Goal: Task Accomplishment & Management: Manage account settings

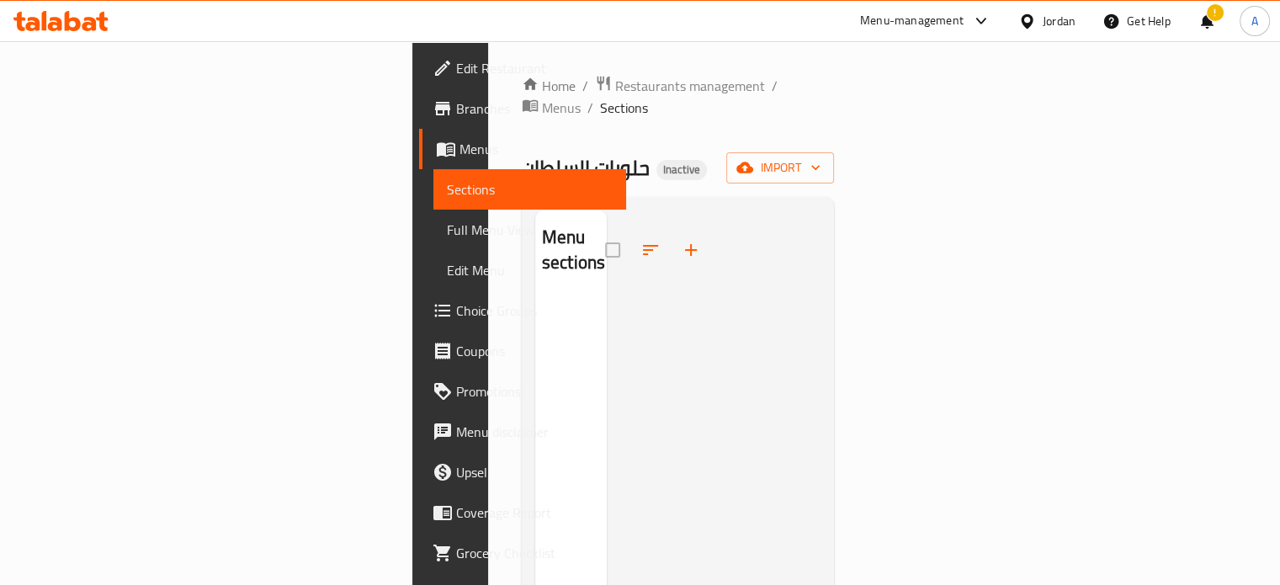
click at [1043, 16] on div "Jordan" at bounding box center [1059, 21] width 33 height 19
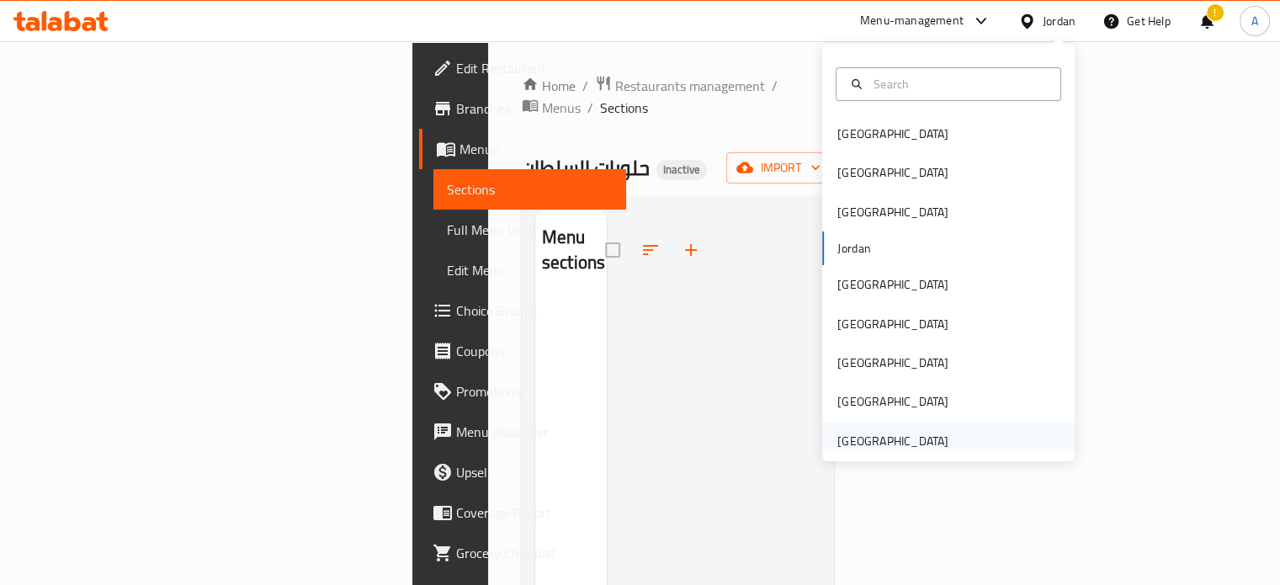
click at [845, 429] on div "United Arab Emirates" at bounding box center [893, 441] width 138 height 39
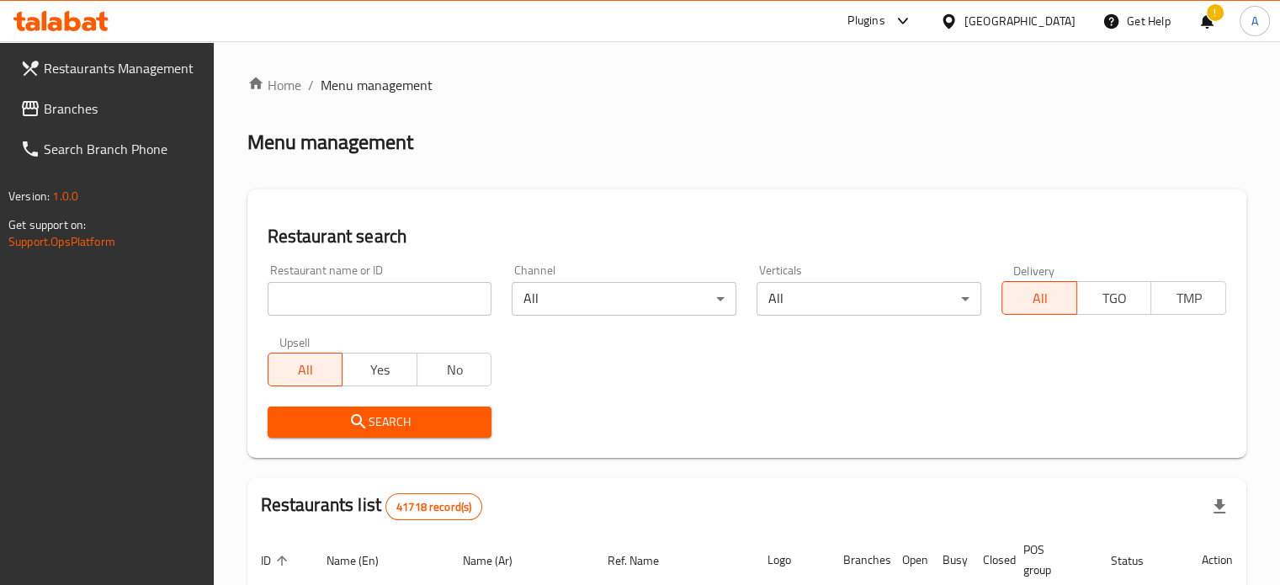
drag, startPoint x: 108, startPoint y: 107, endPoint x: 128, endPoint y: 147, distance: 45.2
click at [108, 107] on span "Branches" at bounding box center [122, 108] width 157 height 20
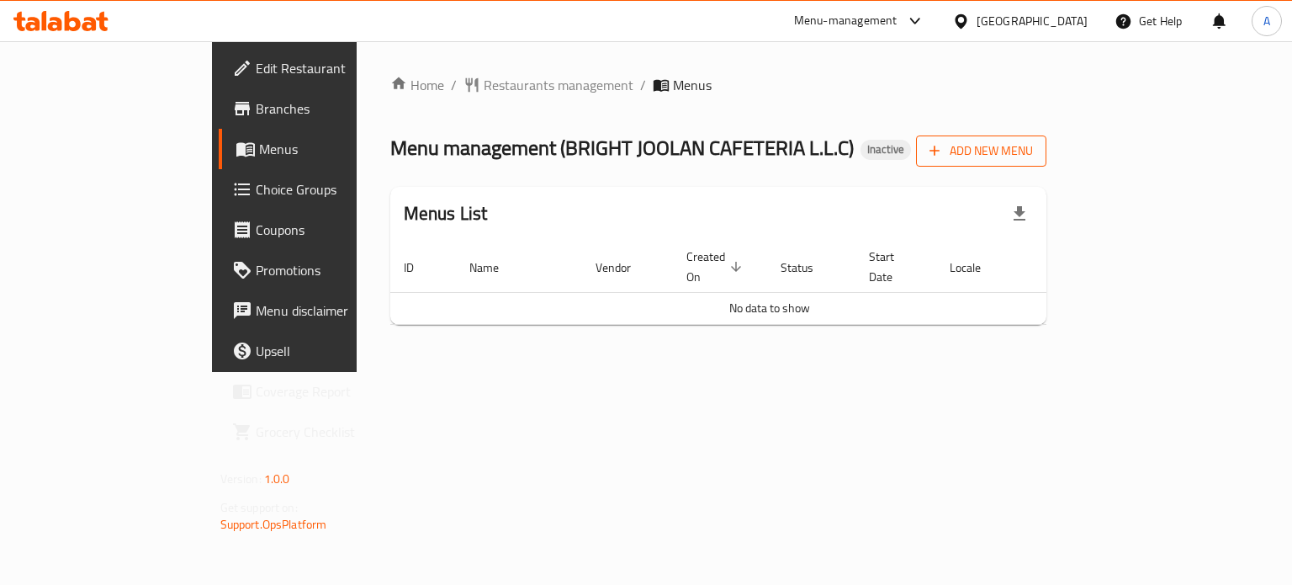
click at [1033, 142] on span "Add New Menu" at bounding box center [981, 151] width 103 height 21
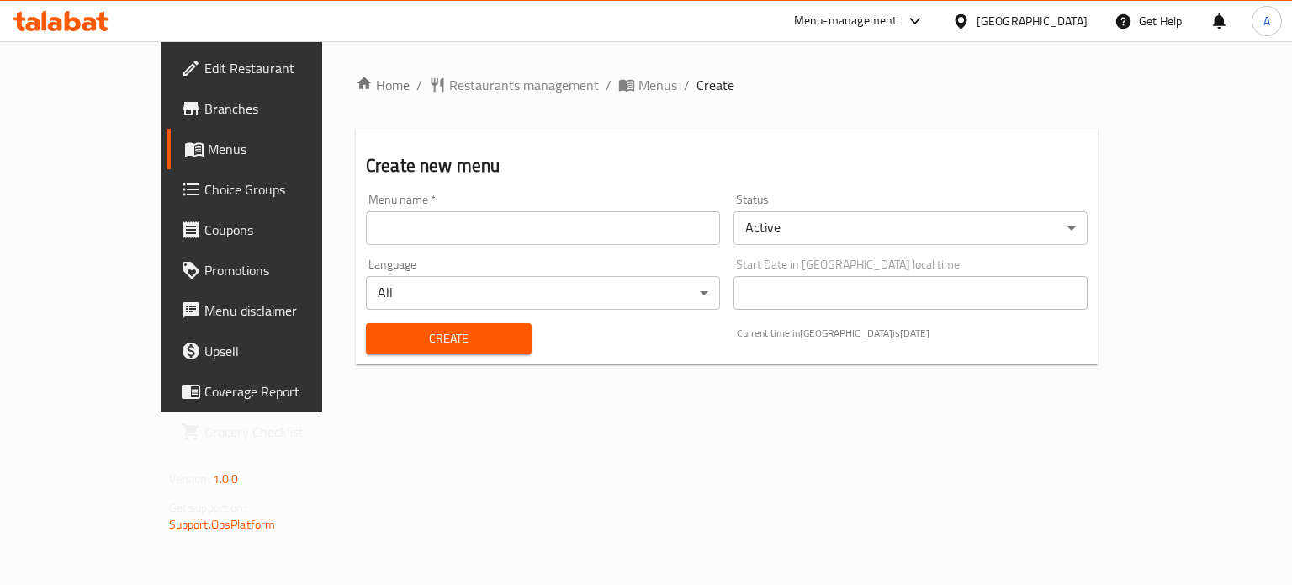
click at [414, 235] on input "text" at bounding box center [543, 228] width 354 height 34
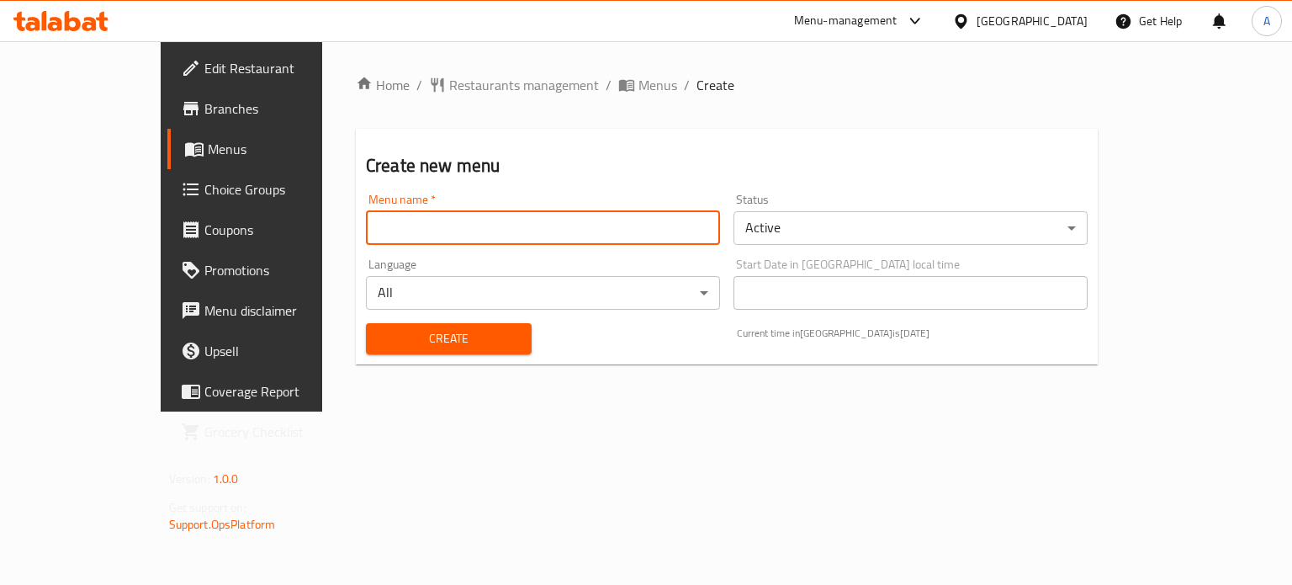
paste input "BRIGHT JOOLAN CAFETERIA"
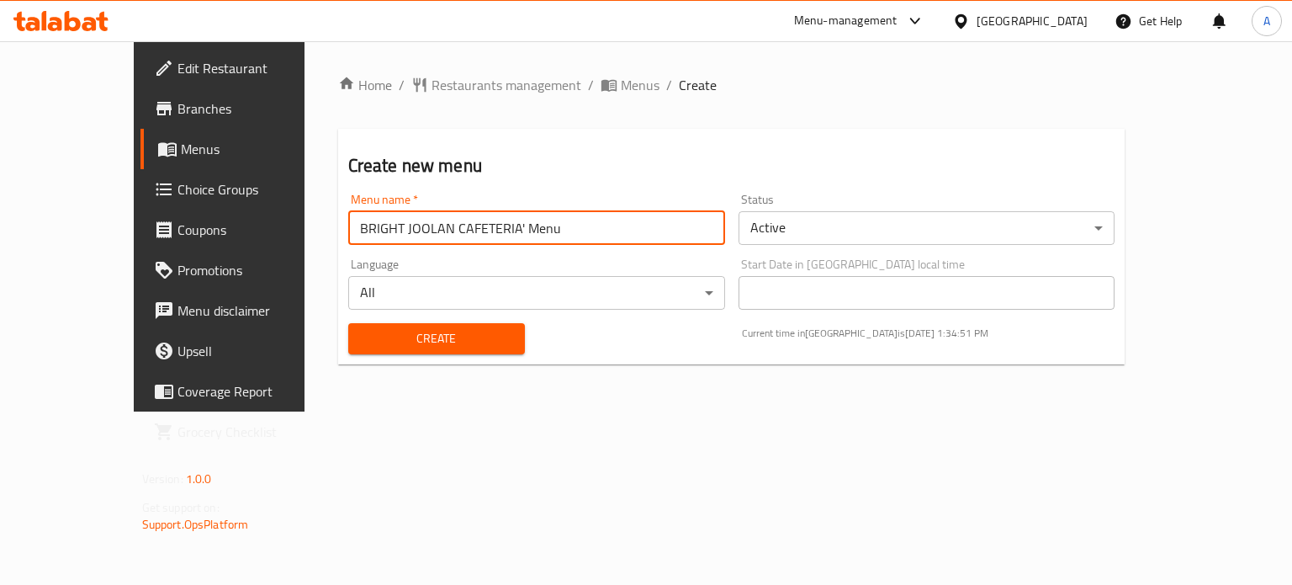
click at [413, 235] on input "BRIGHT JOOLAN CAFETERIA' Menu" at bounding box center [536, 228] width 377 height 34
type input "Bright Joolan Cafeteria' Menu"
click at [402, 351] on button "Create" at bounding box center [436, 338] width 177 height 31
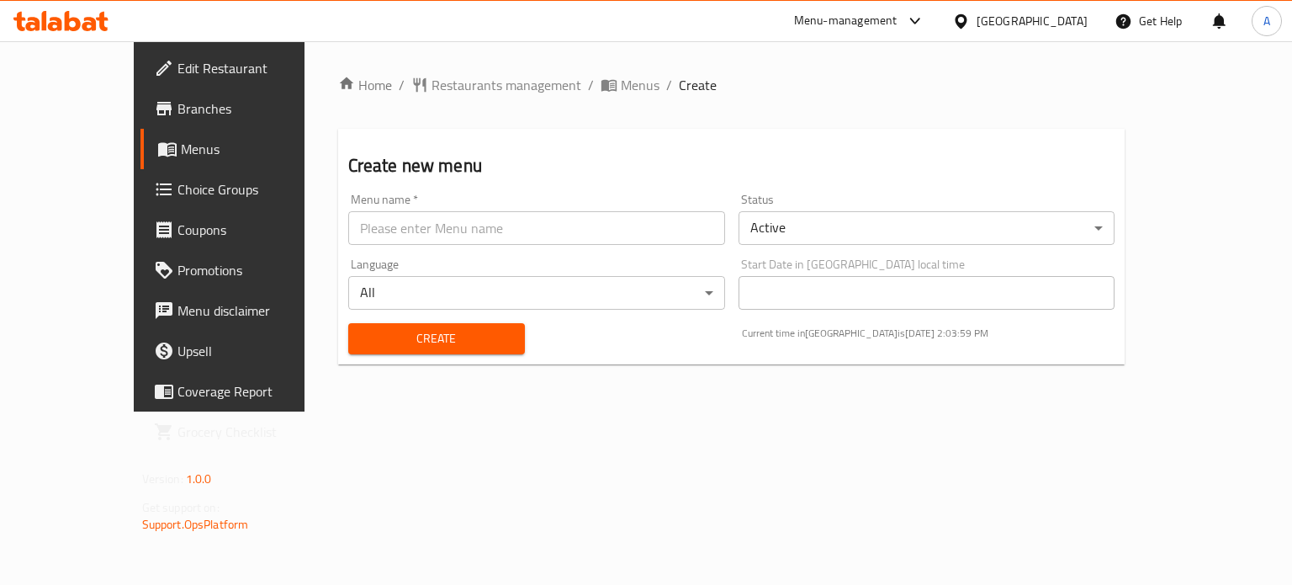
click at [1050, 29] on div "[GEOGRAPHIC_DATA]" at bounding box center [1032, 21] width 111 height 19
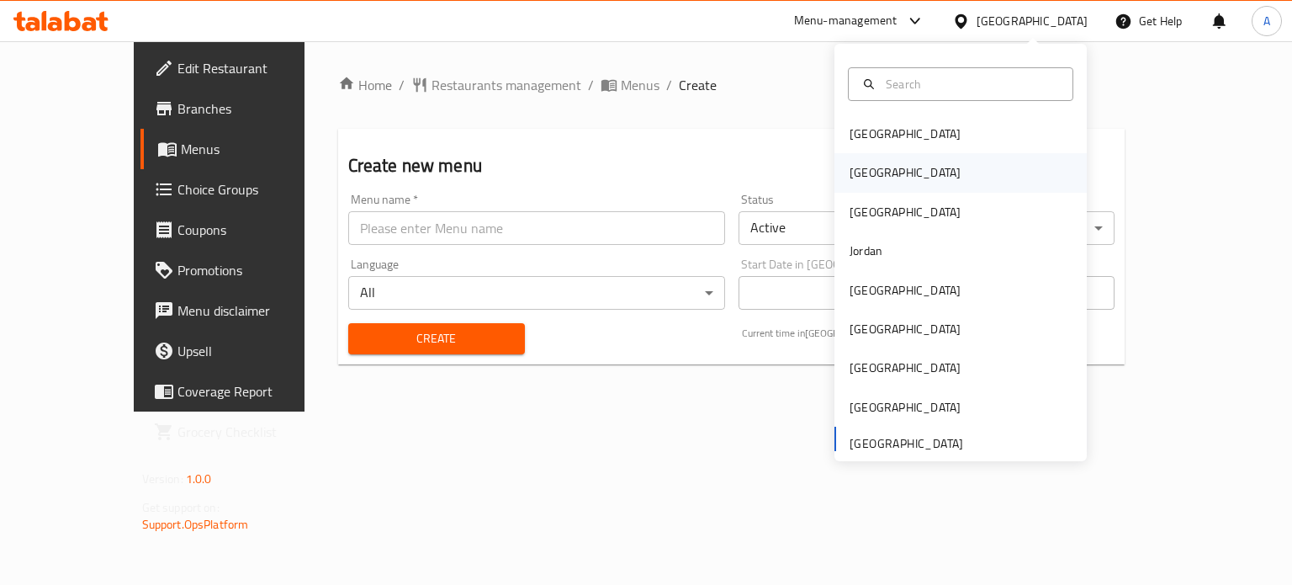
click at [855, 173] on div "Egypt" at bounding box center [905, 172] width 111 height 19
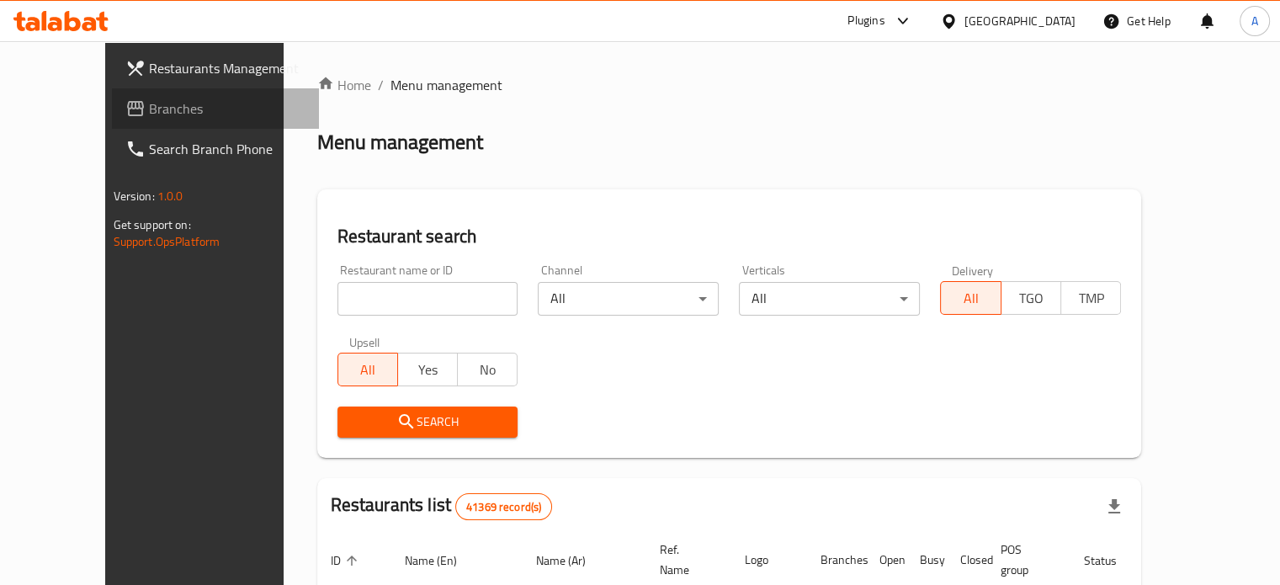
click at [149, 107] on span "Branches" at bounding box center [227, 108] width 157 height 20
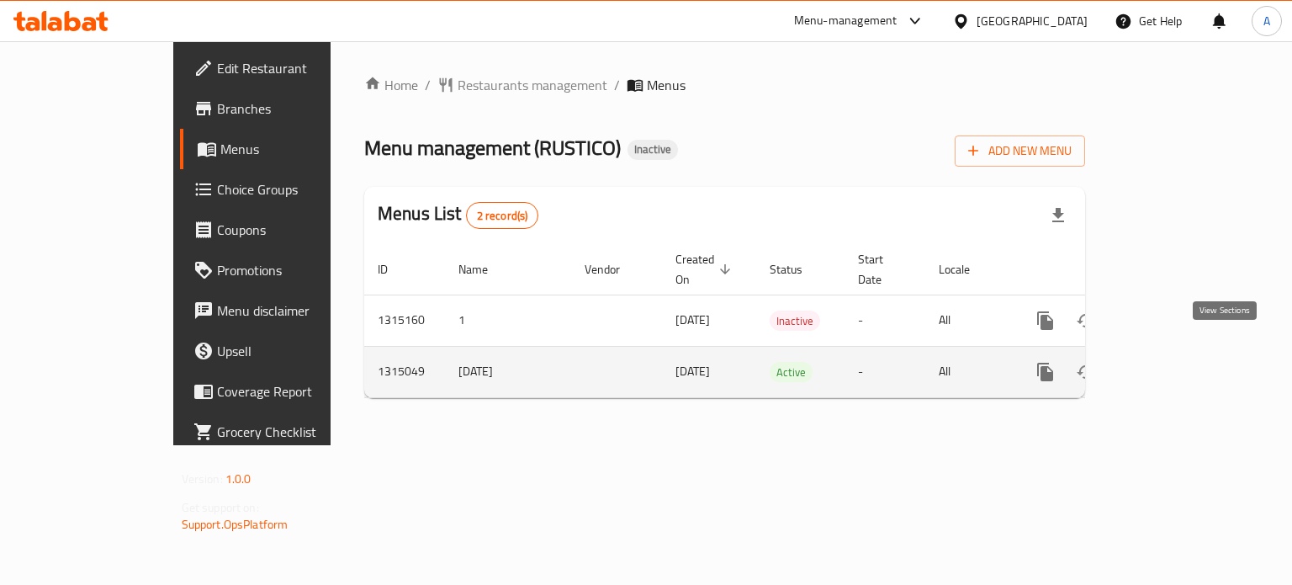
click at [1177, 362] on icon "enhanced table" at bounding box center [1167, 372] width 20 height 20
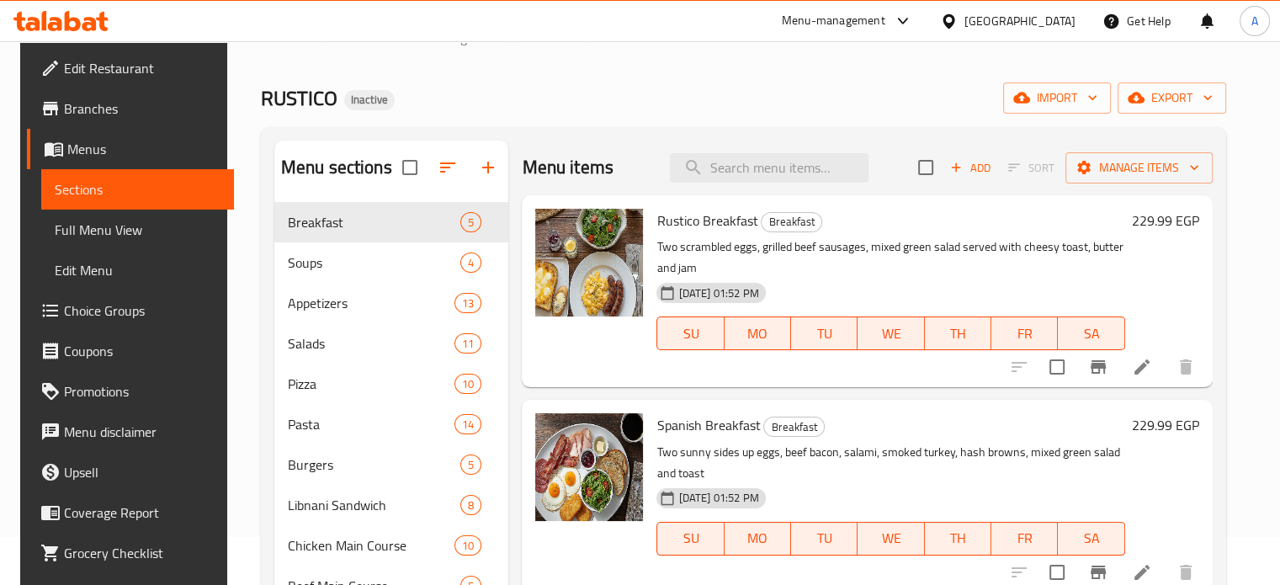
scroll to position [300, 0]
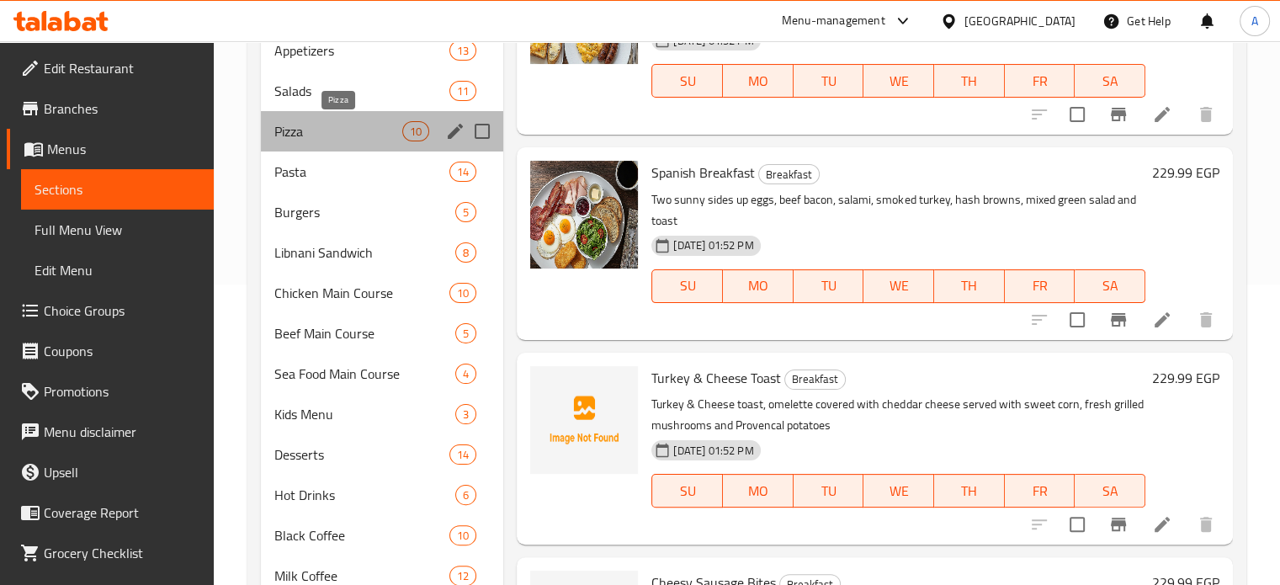
click at [294, 124] on span "Pizza" at bounding box center [338, 131] width 129 height 20
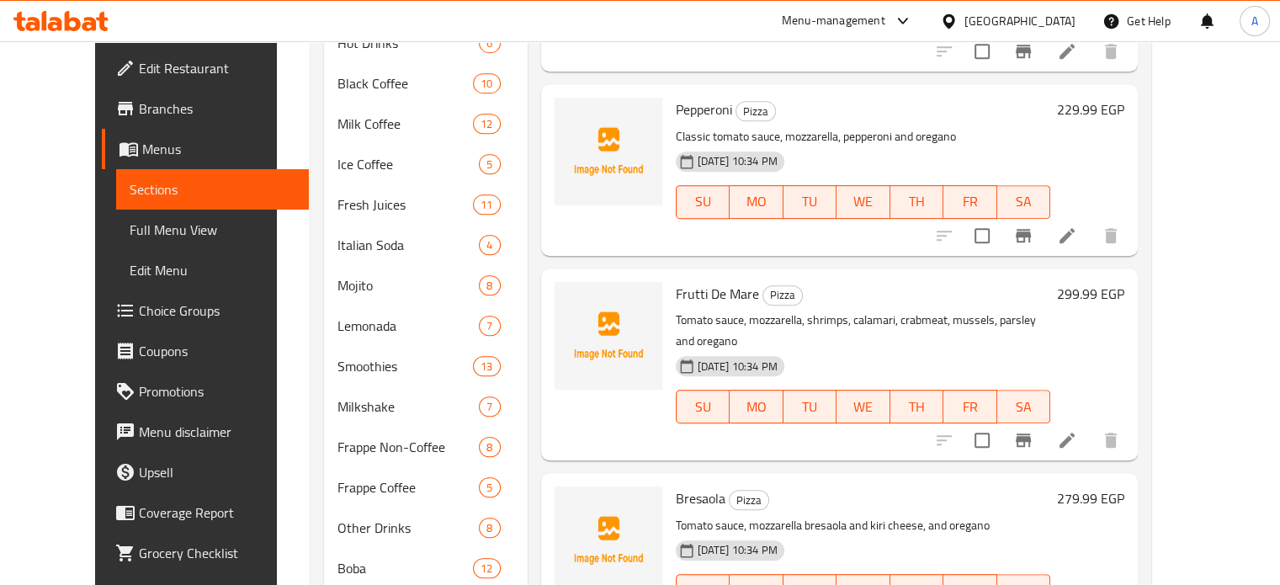
scroll to position [673, 0]
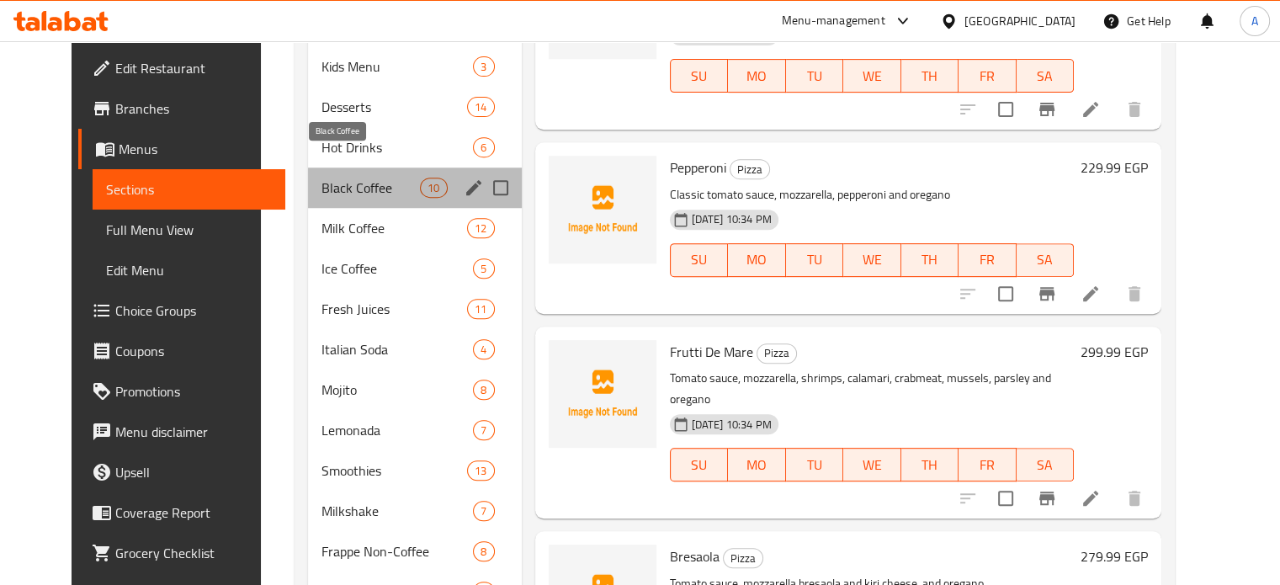
click at [321, 178] on span "Black Coffee" at bounding box center [370, 188] width 98 height 20
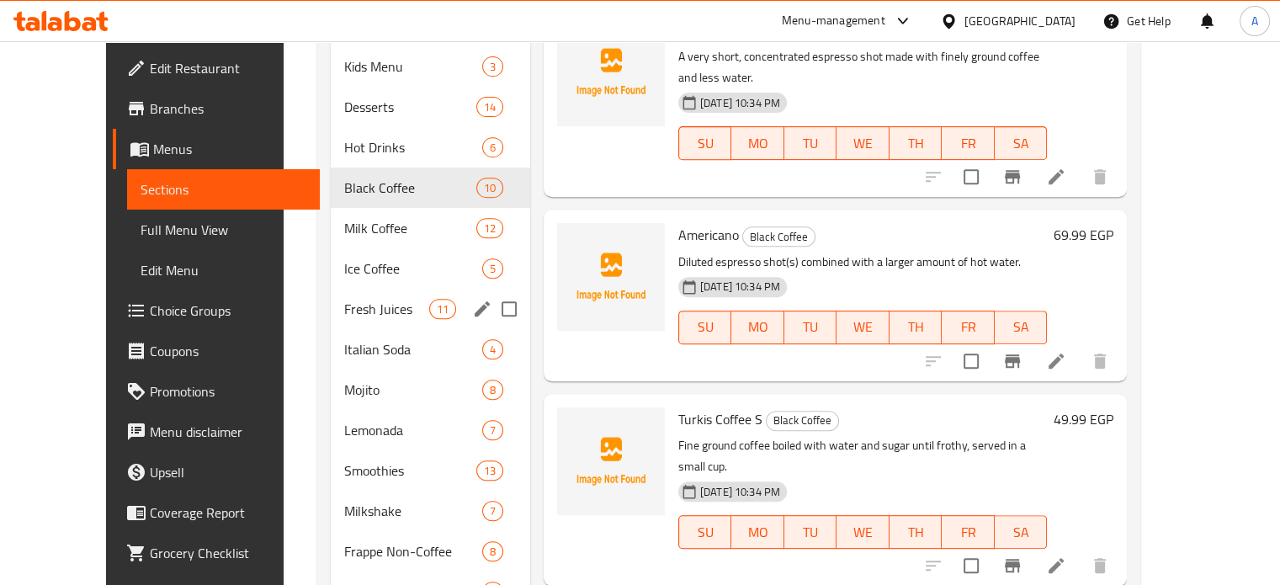
click at [344, 258] on span "Ice Coffee" at bounding box center [412, 268] width 137 height 20
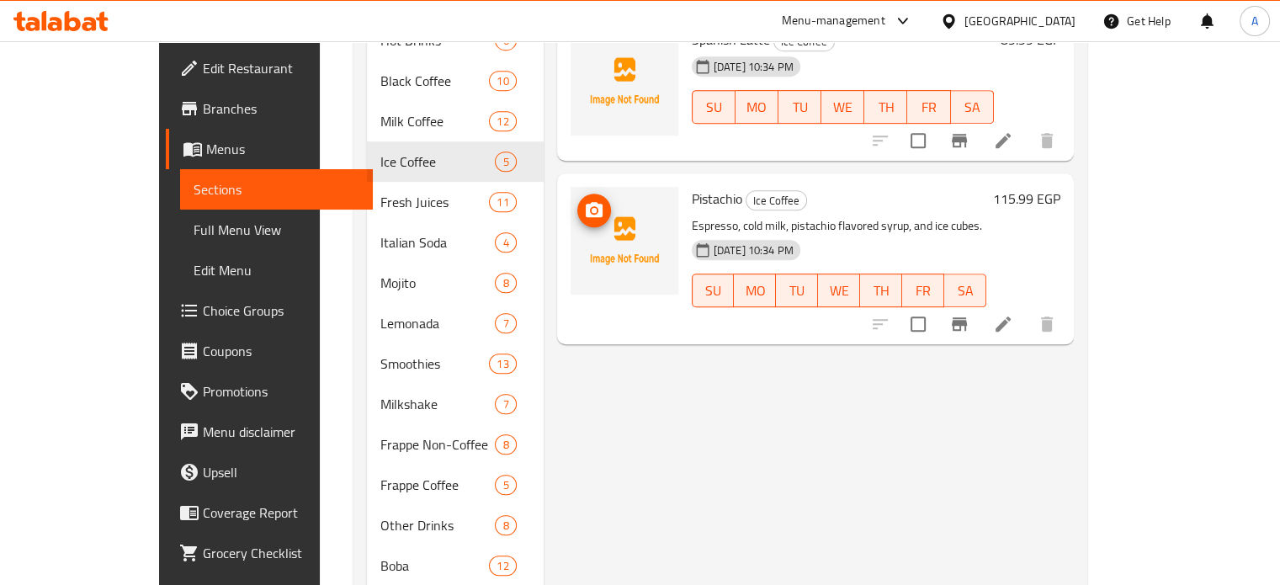
scroll to position [889, 0]
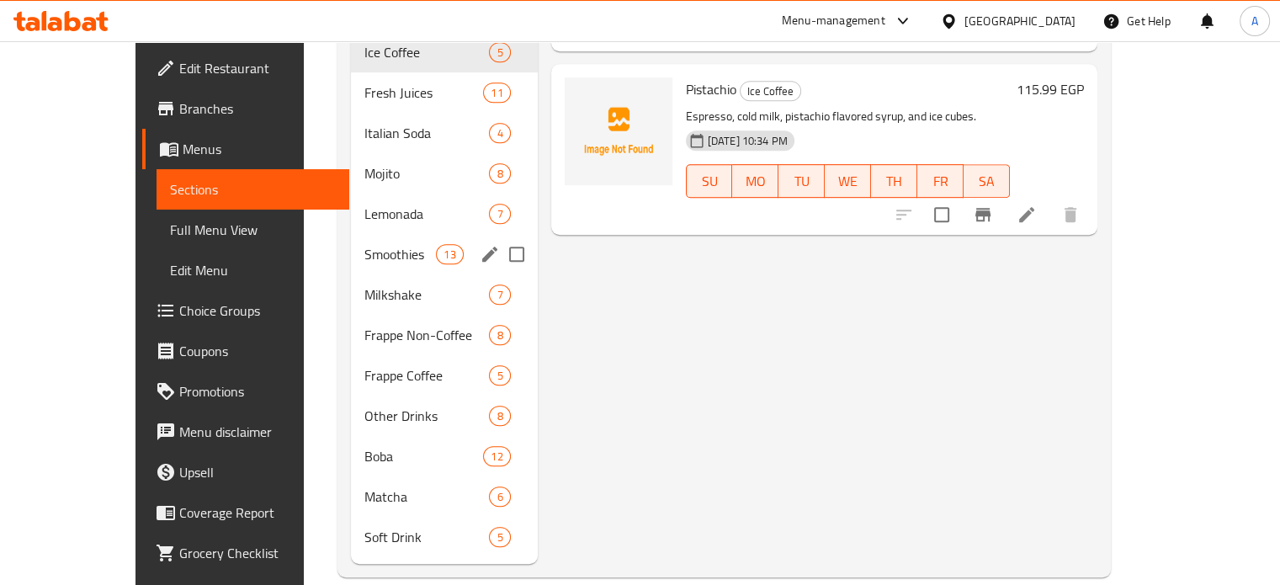
click at [364, 244] on span "Smoothies" at bounding box center [400, 254] width 72 height 20
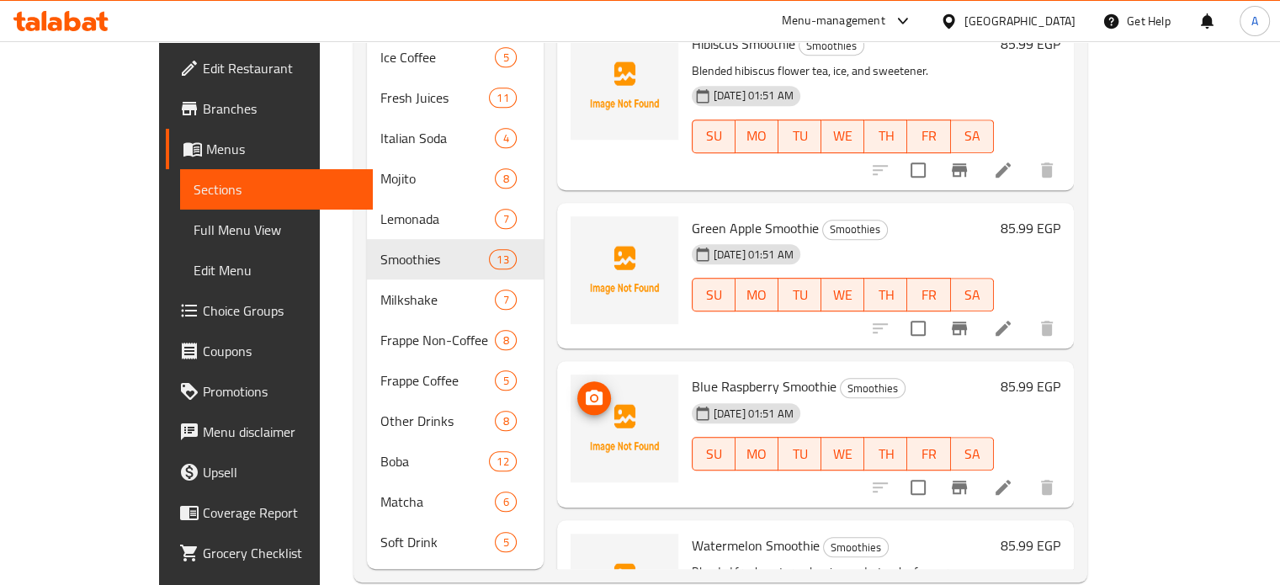
scroll to position [889, 0]
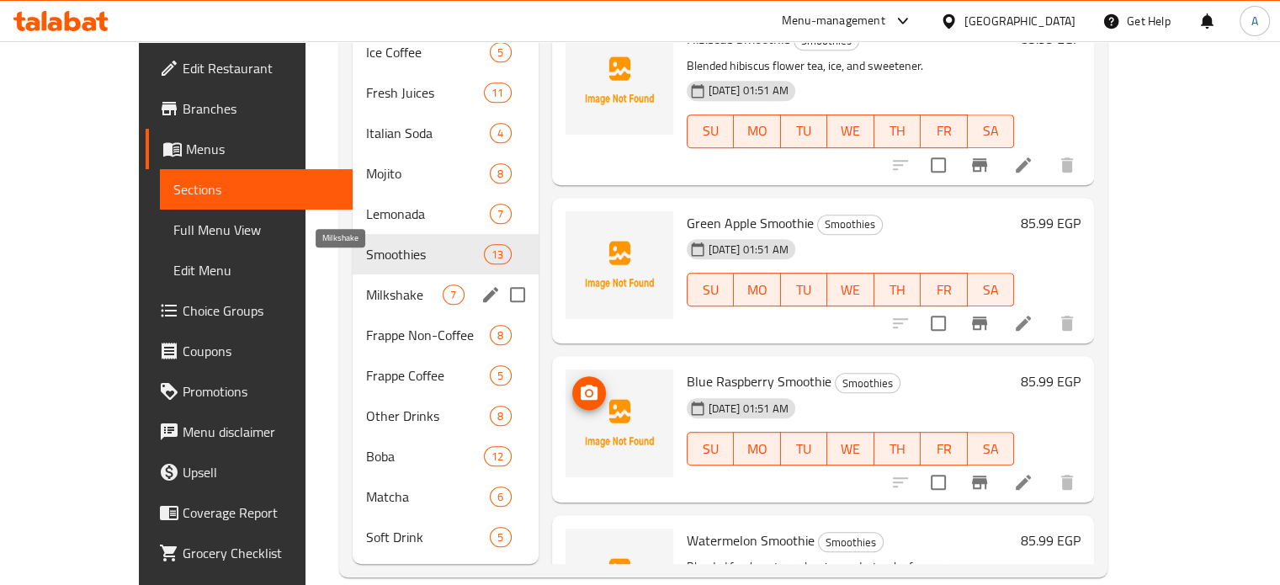
click at [366, 284] on span "Milkshake" at bounding box center [404, 294] width 77 height 20
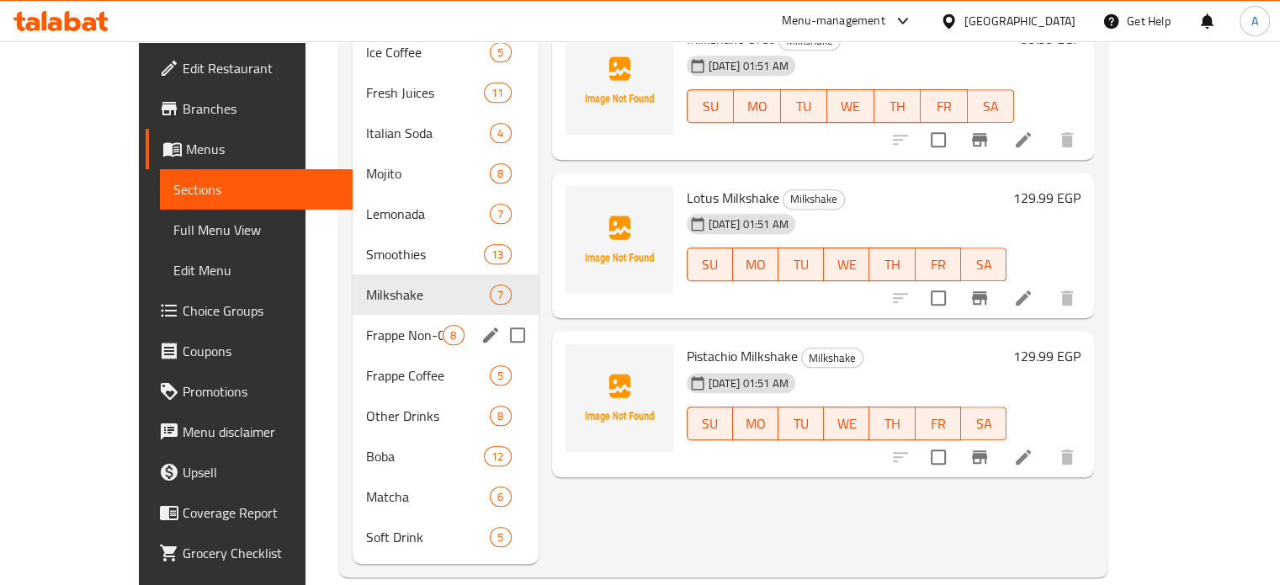
click at [366, 325] on span "Frappe Non-Coffee" at bounding box center [404, 335] width 77 height 20
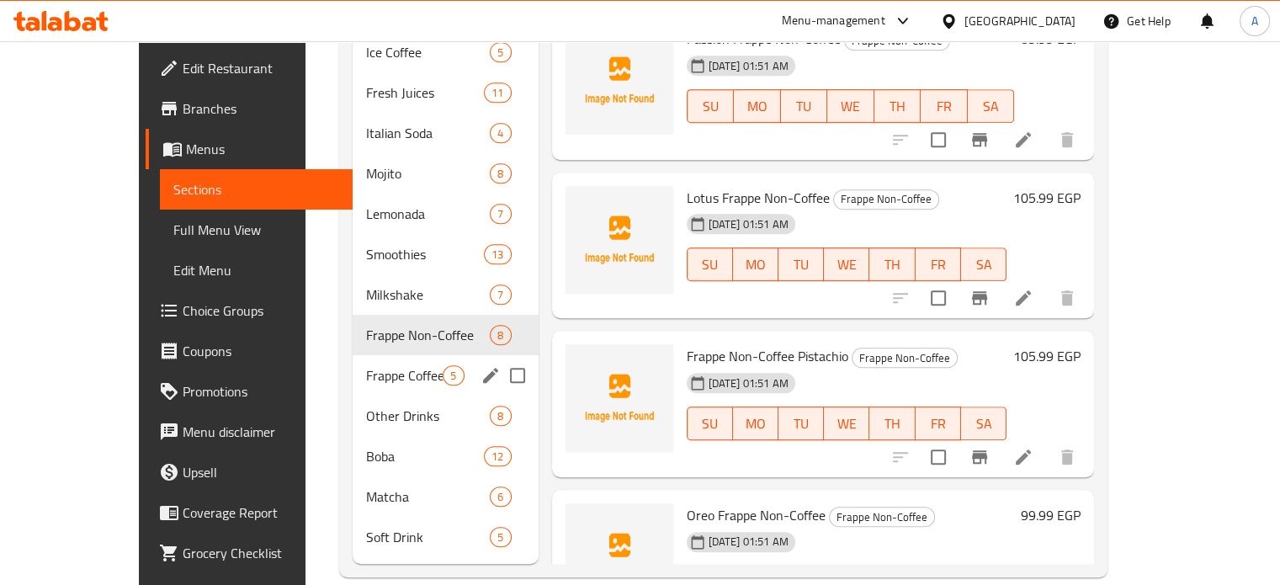
click at [366, 365] on span "Frappe Coffee" at bounding box center [404, 375] width 77 height 20
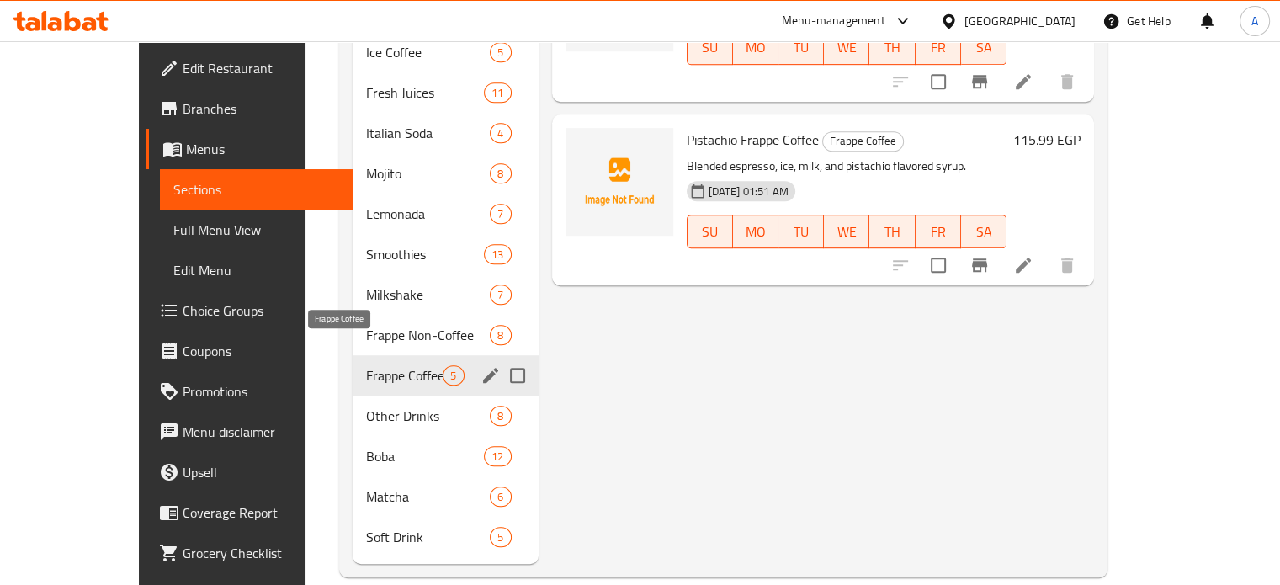
click at [366, 365] on span "Frappe Coffee" at bounding box center [404, 375] width 77 height 20
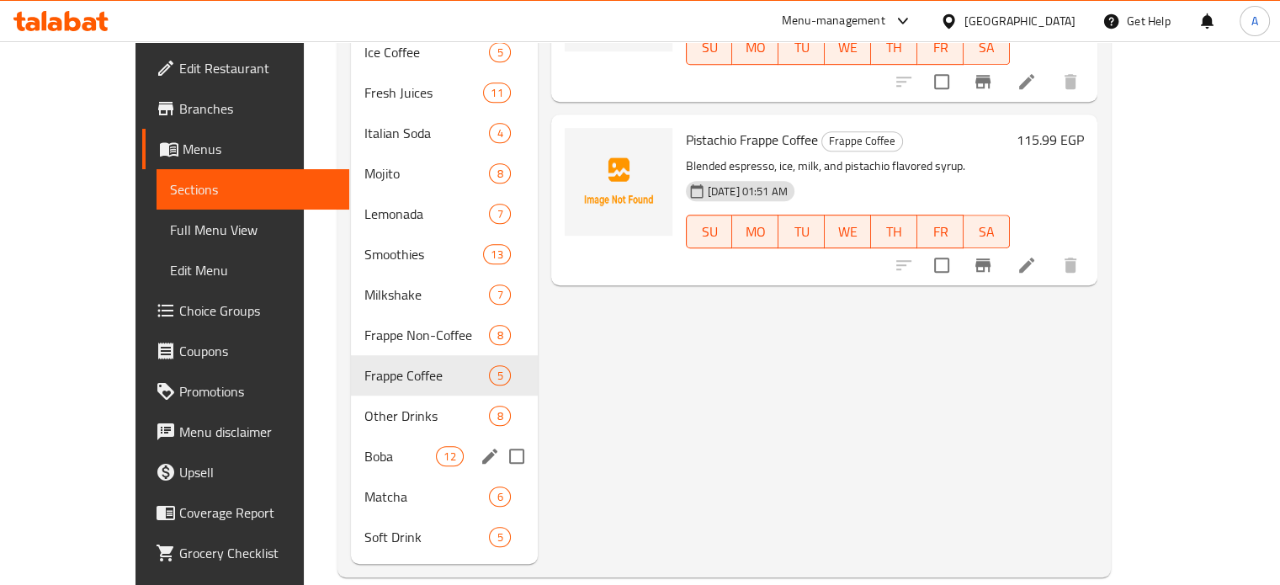
click at [351, 436] on div "Boba 12" at bounding box center [444, 456] width 187 height 40
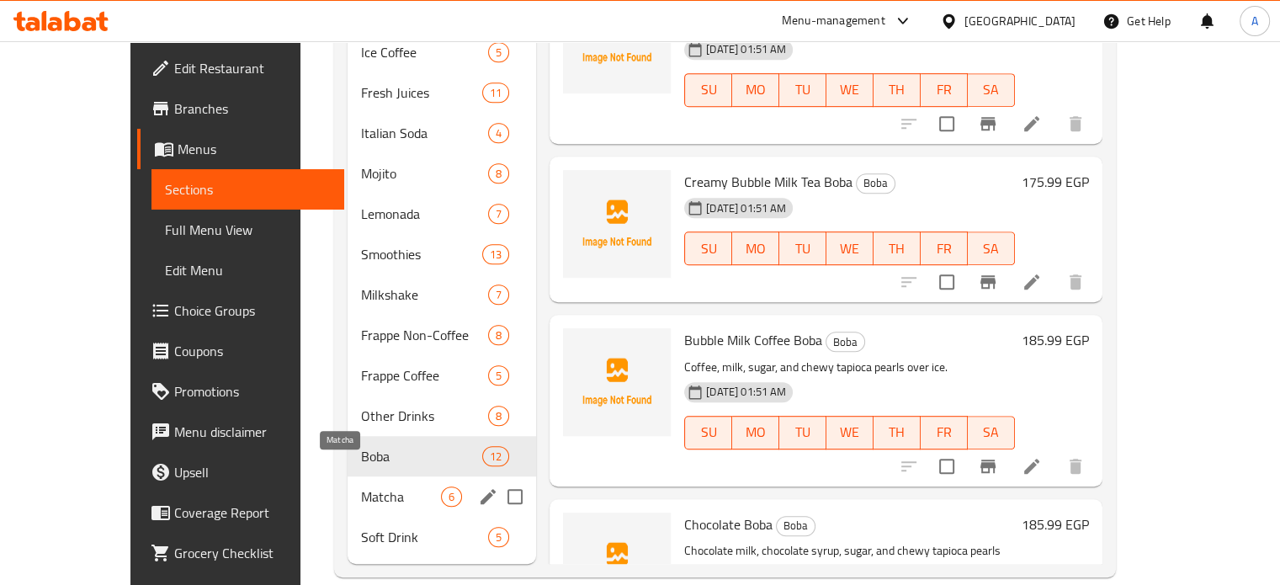
click at [361, 486] on span "Matcha" at bounding box center [401, 496] width 80 height 20
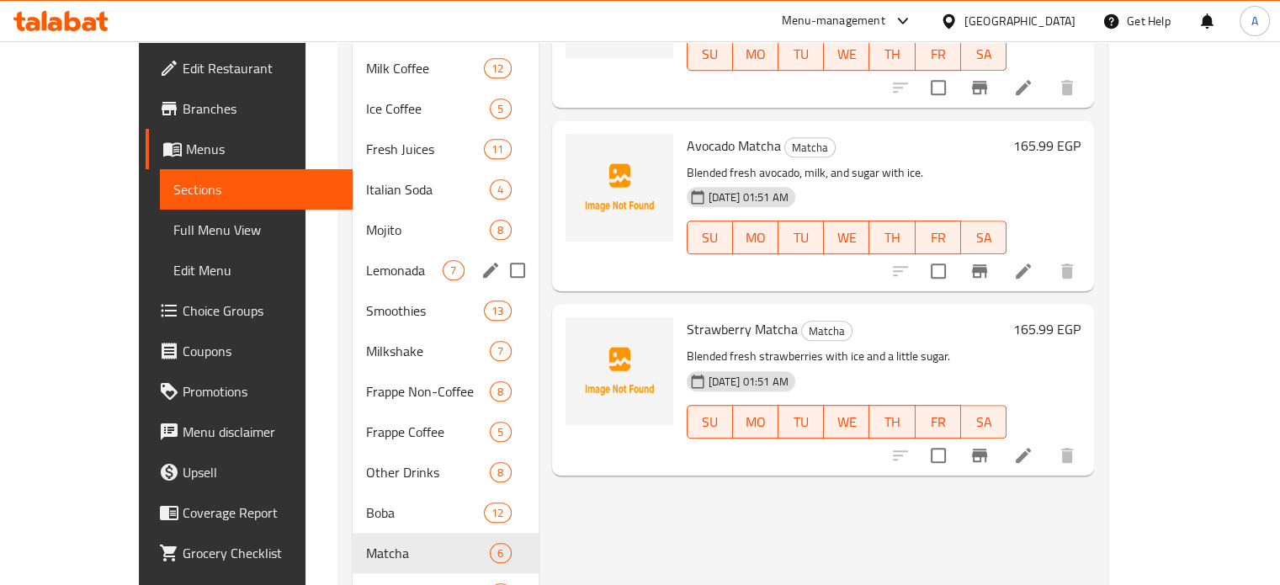
scroll to position [805, 0]
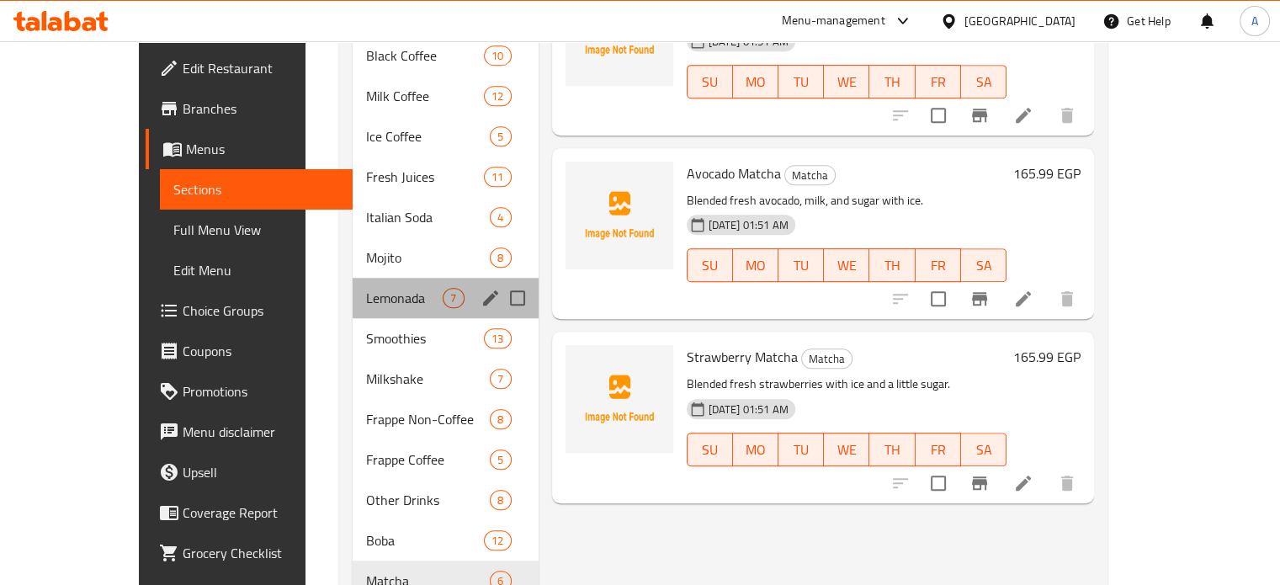
click at [366, 288] on span "Lemonada" at bounding box center [404, 298] width 77 height 20
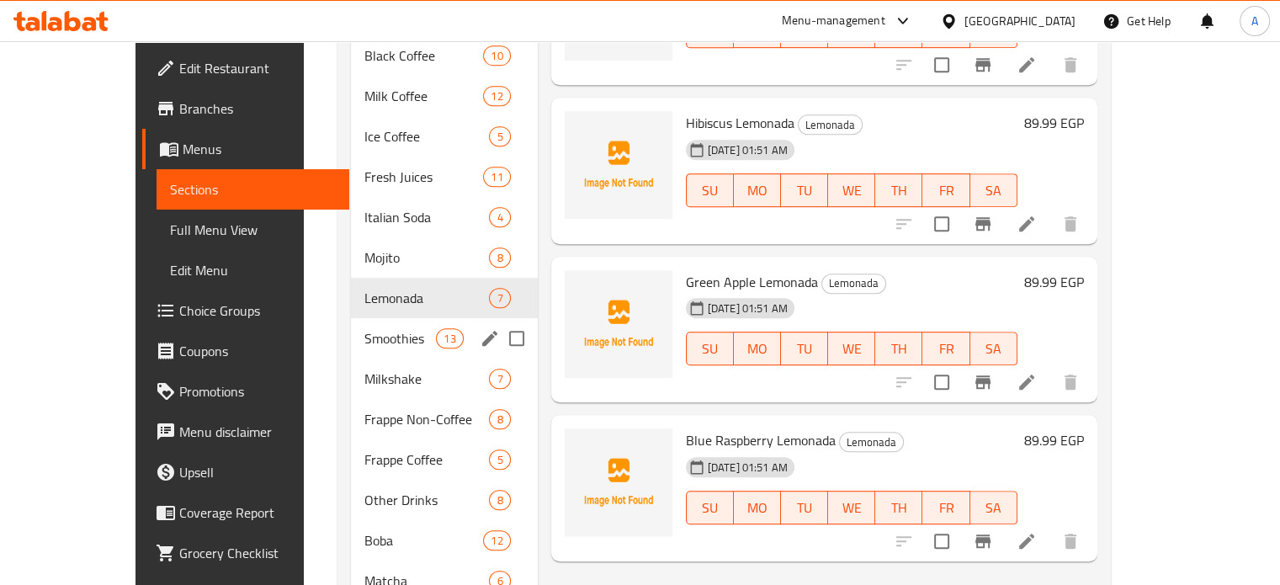
scroll to position [637, 0]
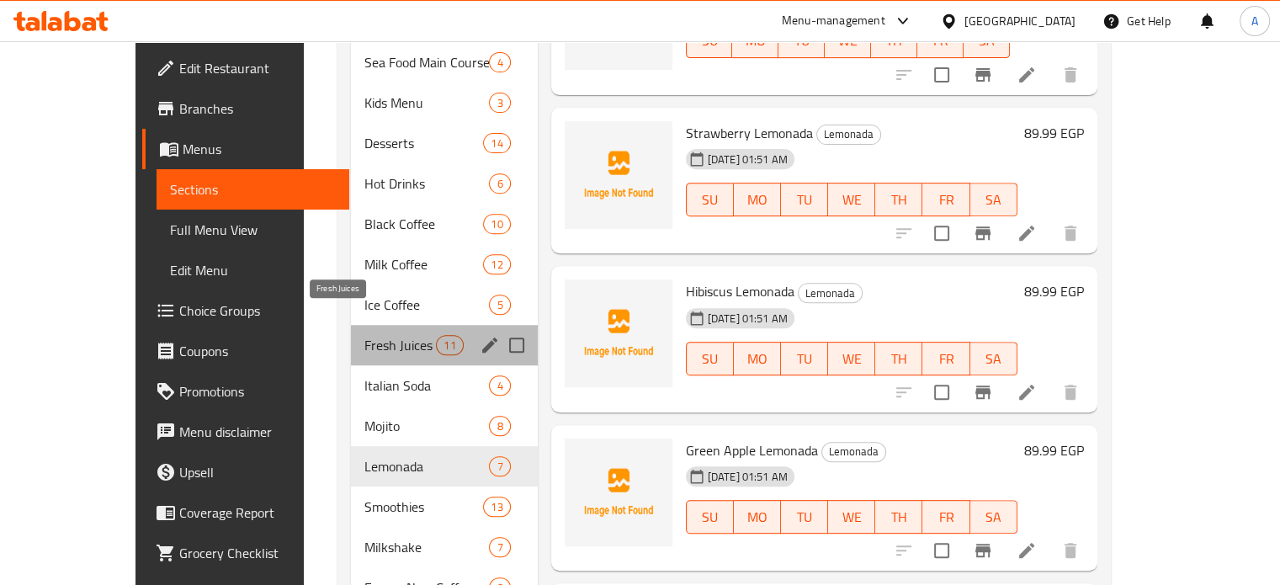
click at [364, 335] on span "Fresh Juices" at bounding box center [400, 345] width 72 height 20
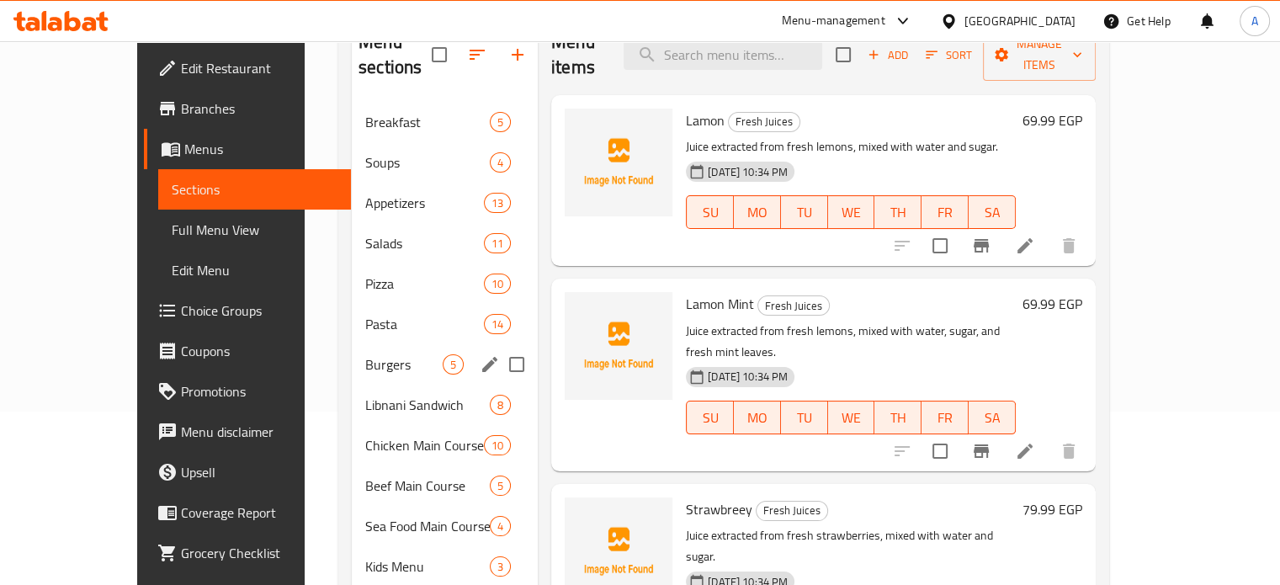
scroll to position [132, 0]
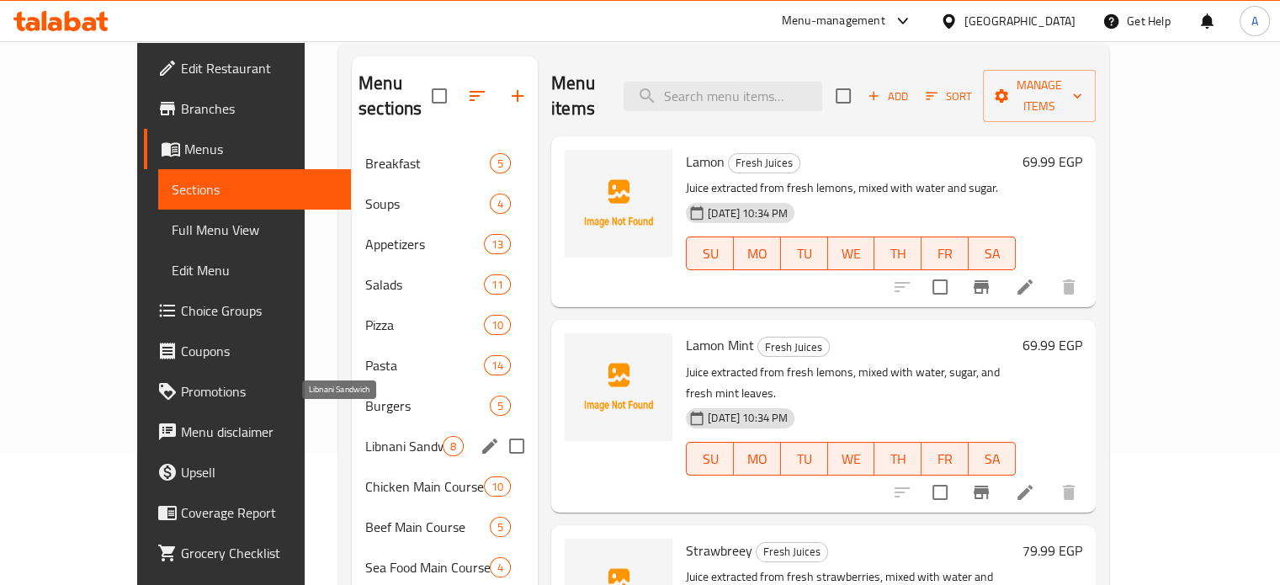
click at [365, 436] on span "Libnani Sandwich" at bounding box center [403, 446] width 77 height 20
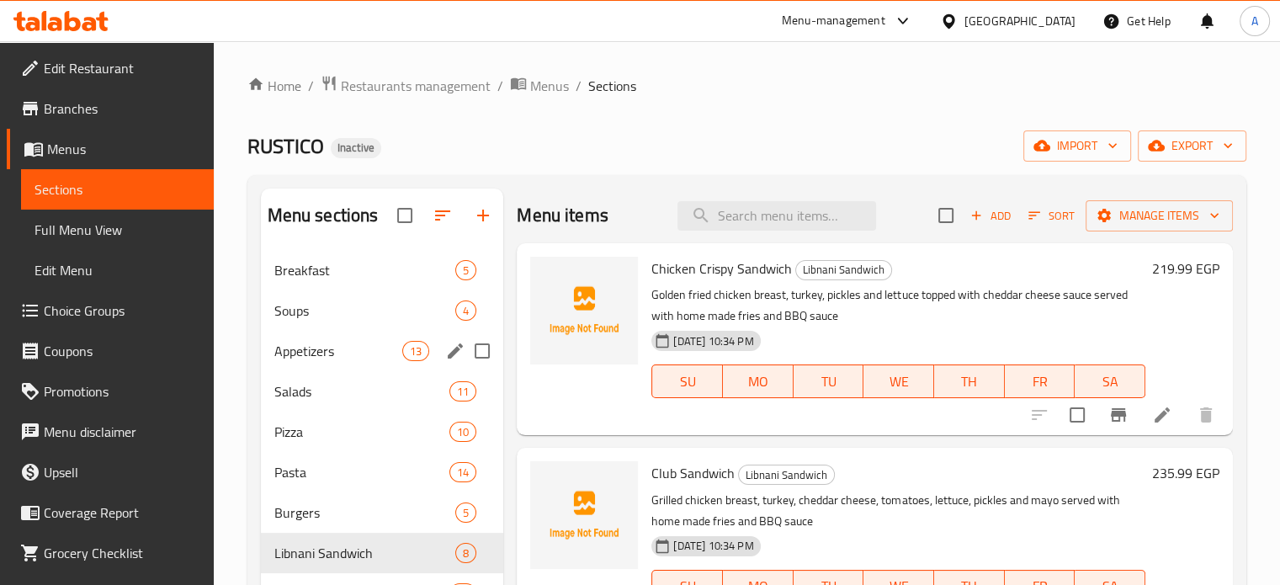
click at [282, 360] on span "Appetizers" at bounding box center [338, 351] width 129 height 20
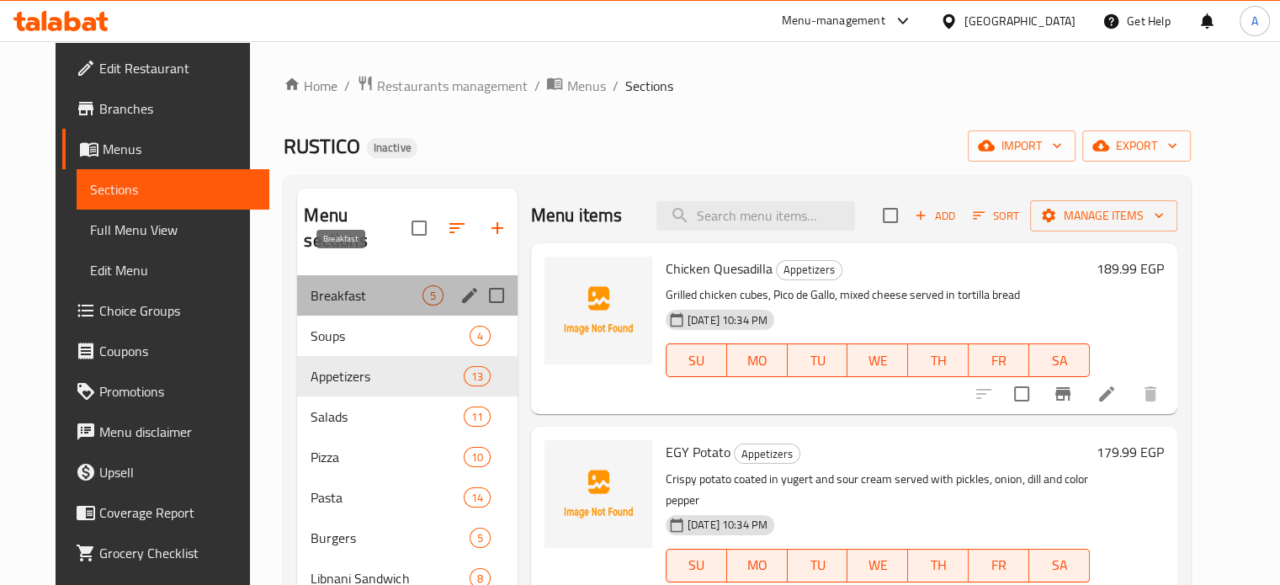
click at [310, 285] on span "Breakfast" at bounding box center [365, 295] width 111 height 20
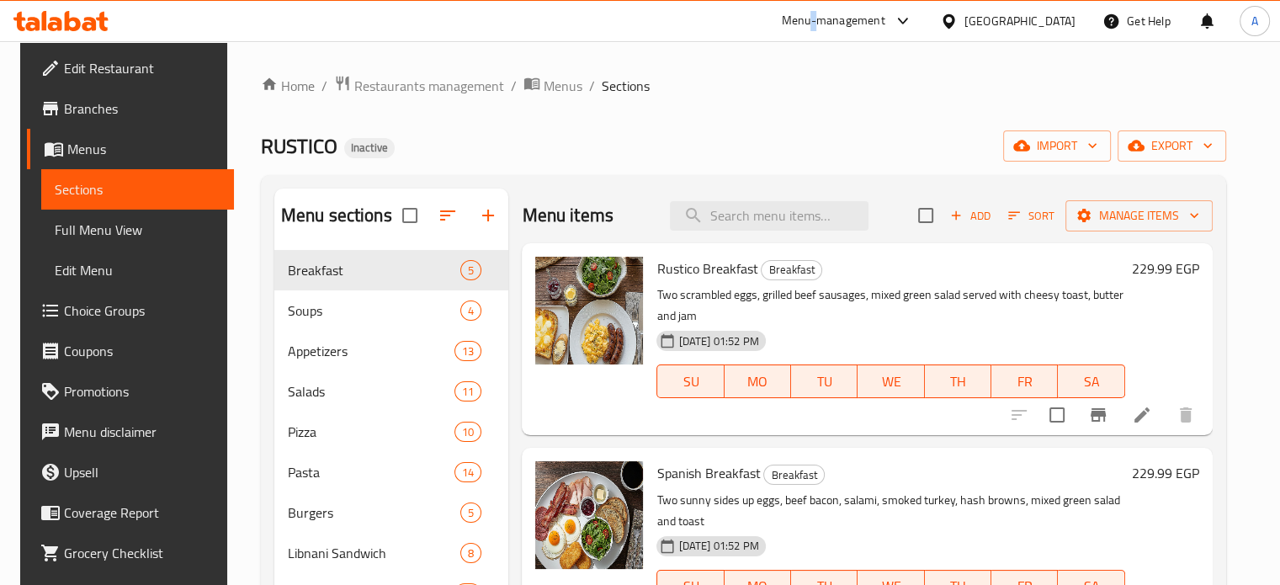
click at [885, 22] on div "Menu-management" at bounding box center [833, 21] width 103 height 20
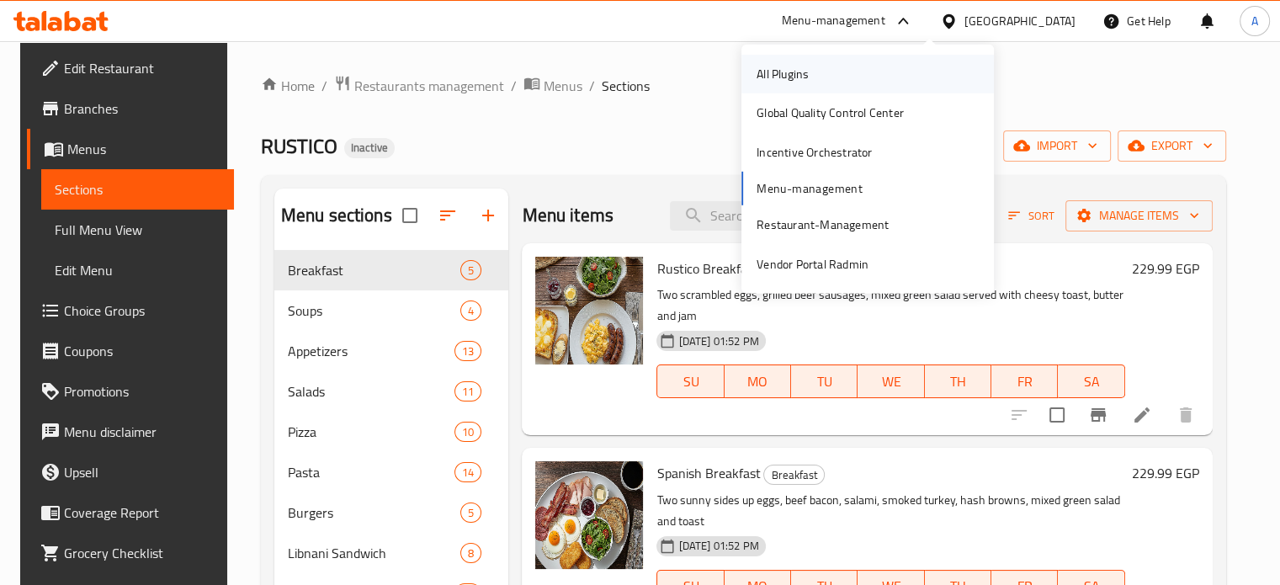
click at [815, 83] on div "All Plugins" at bounding box center [782, 74] width 79 height 39
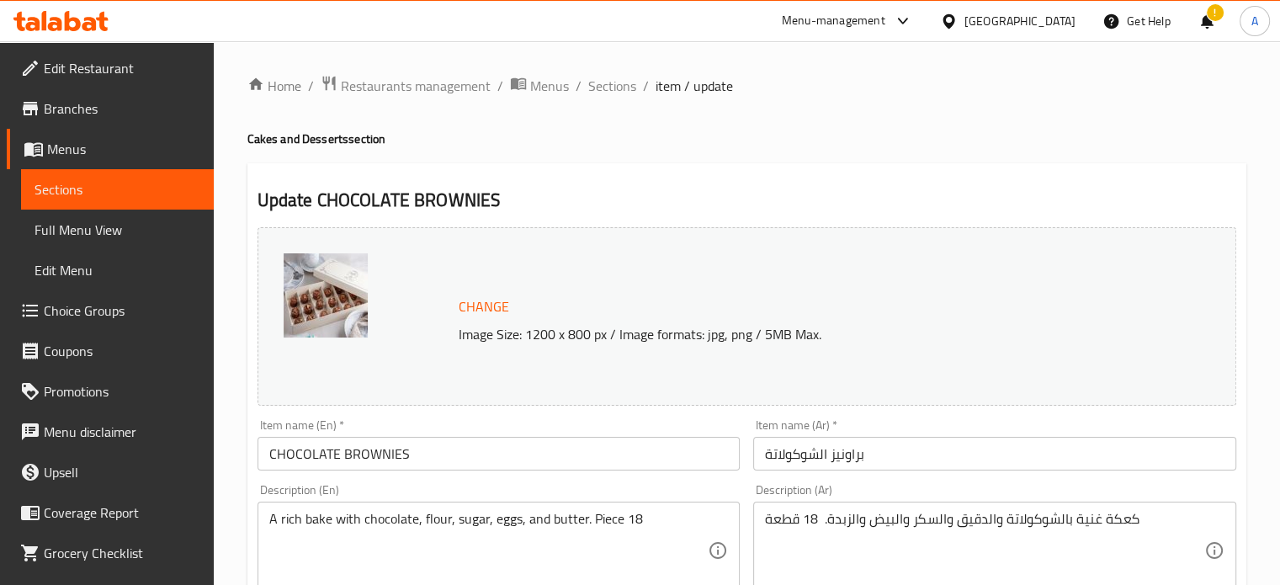
click at [964, 16] on div at bounding box center [952, 21] width 24 height 19
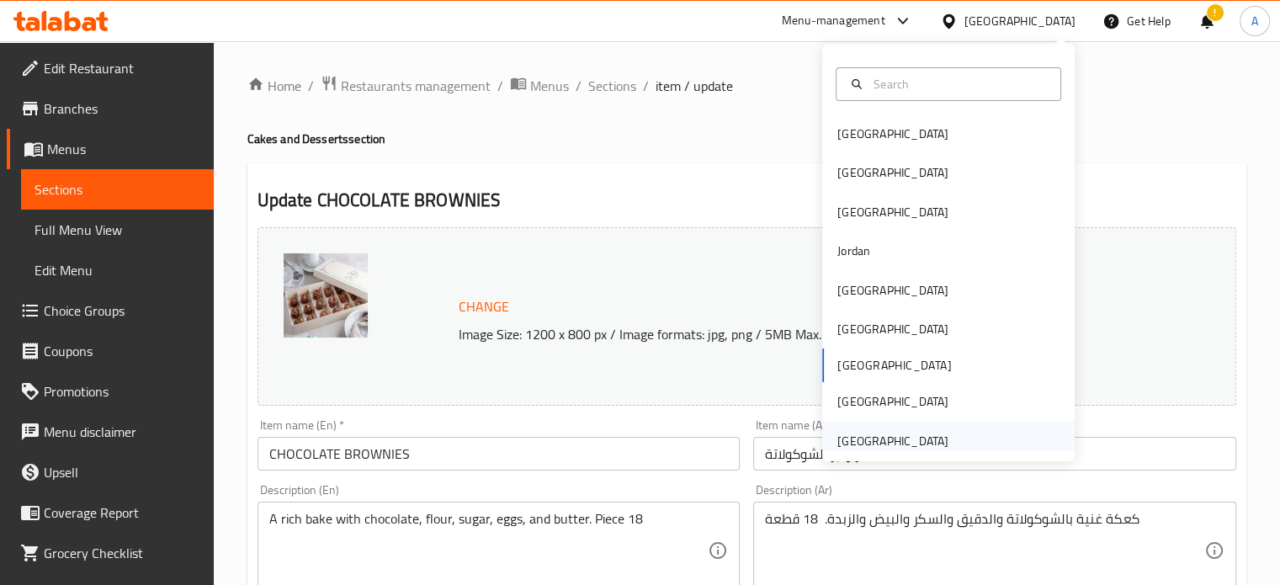
click at [889, 442] on div "[GEOGRAPHIC_DATA]" at bounding box center [892, 441] width 111 height 19
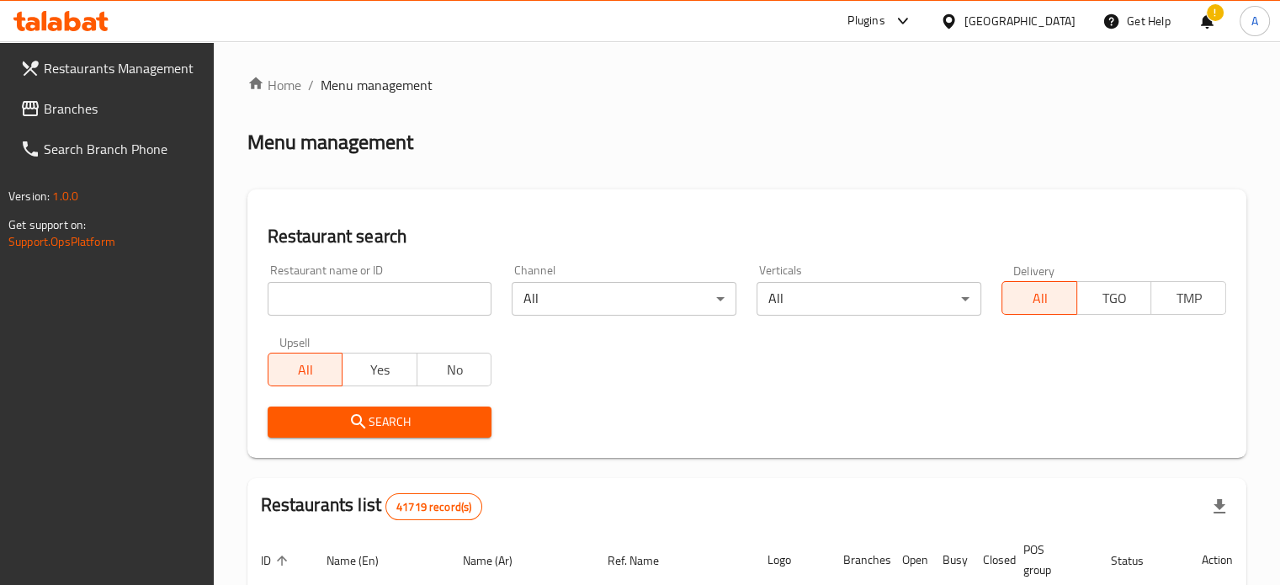
click at [58, 111] on span "Branches" at bounding box center [122, 108] width 157 height 20
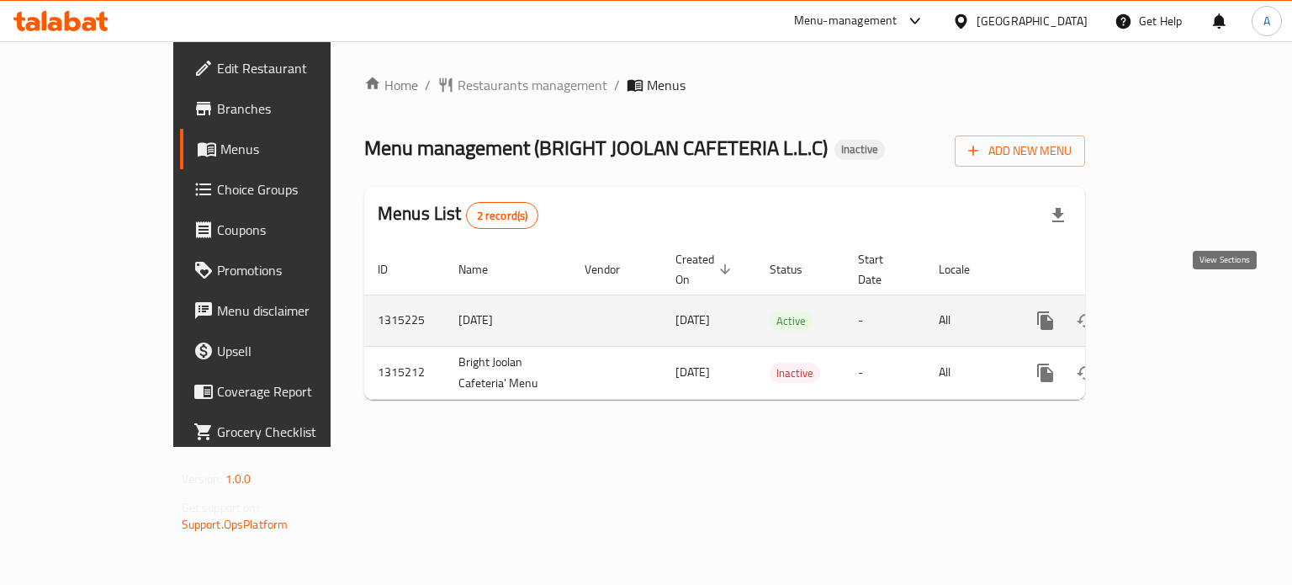
click at [1177, 310] on icon "enhanced table" at bounding box center [1167, 320] width 20 height 20
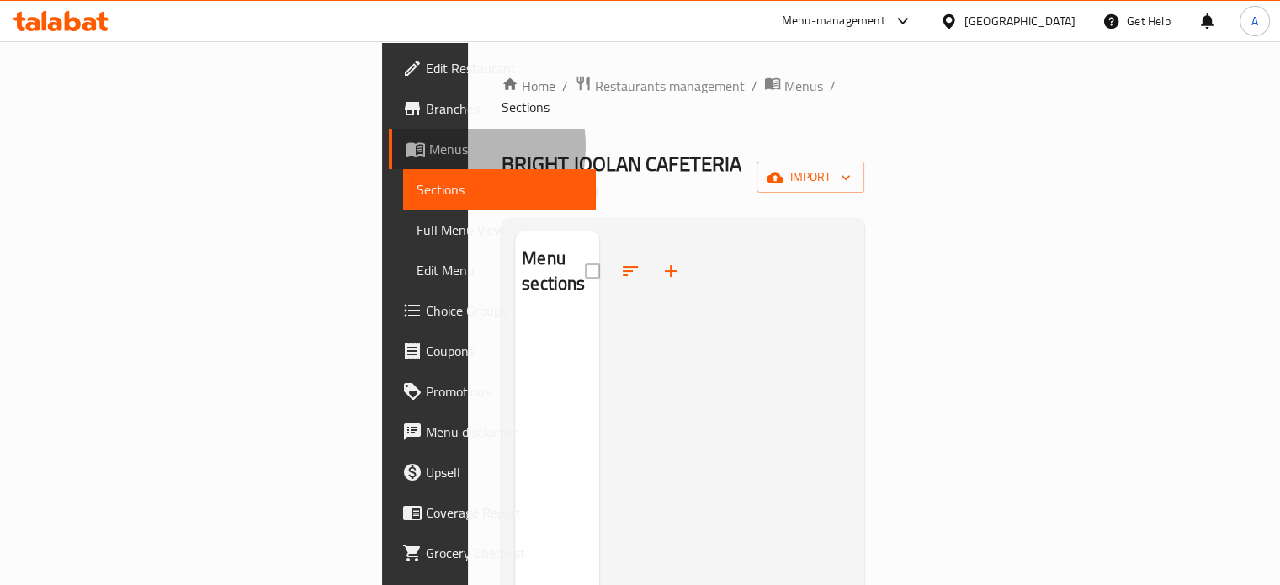
click at [429, 146] on span "Menus" at bounding box center [505, 149] width 153 height 20
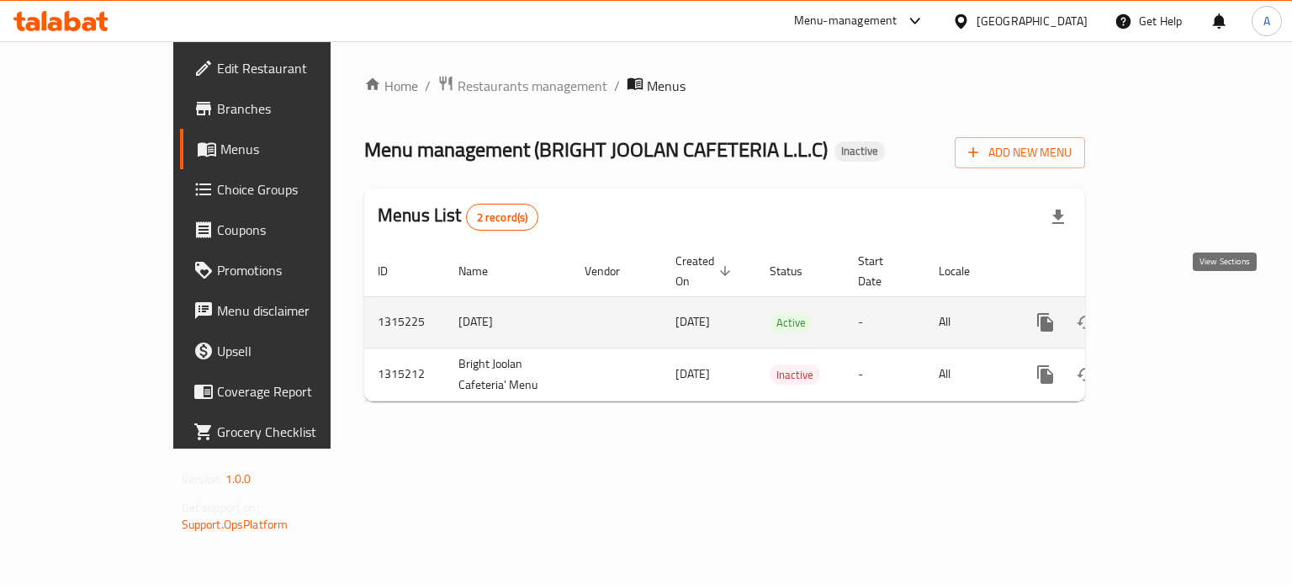
click at [1187, 309] on link "enhanced table" at bounding box center [1167, 322] width 40 height 40
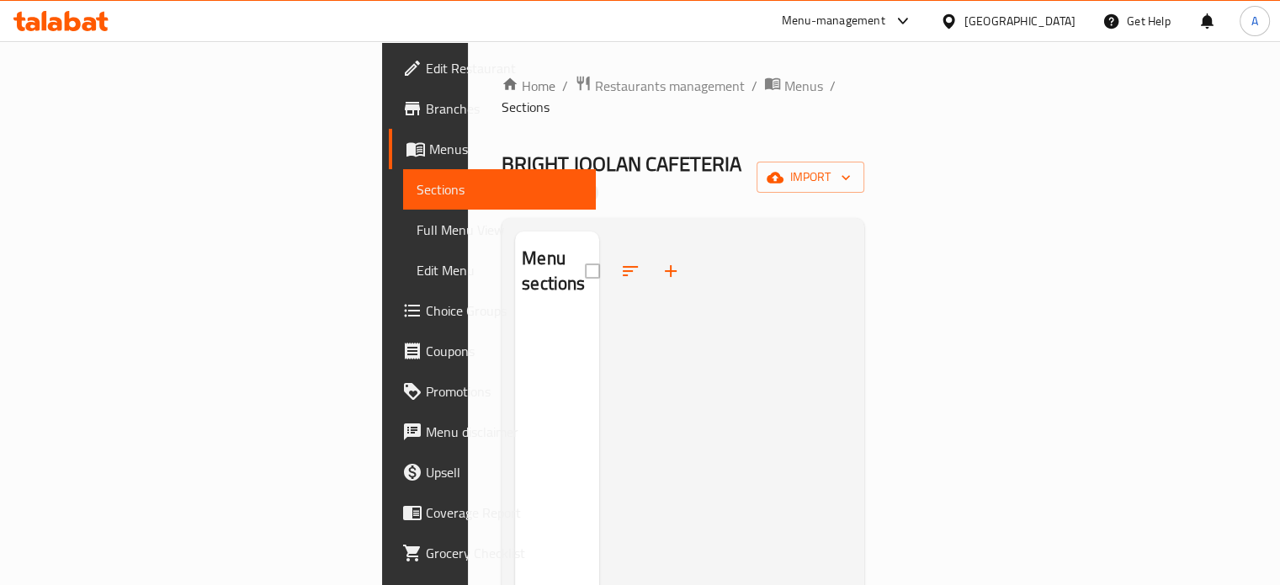
click at [429, 155] on span "Menus" at bounding box center [505, 149] width 153 height 20
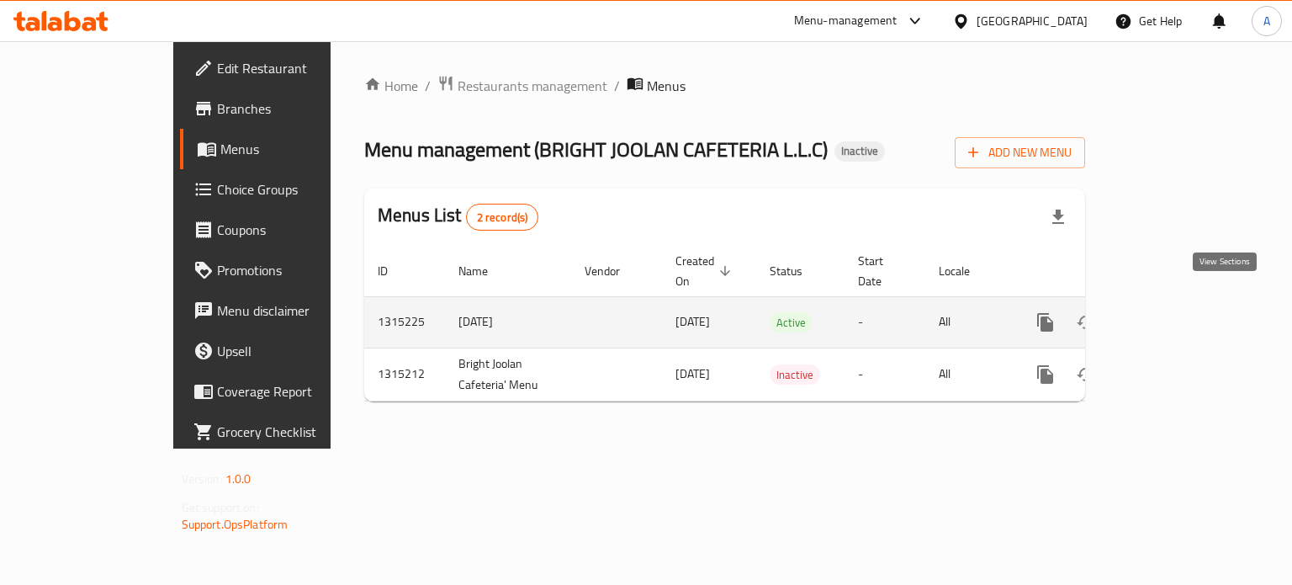
click at [1177, 312] on icon "enhanced table" at bounding box center [1167, 322] width 20 height 20
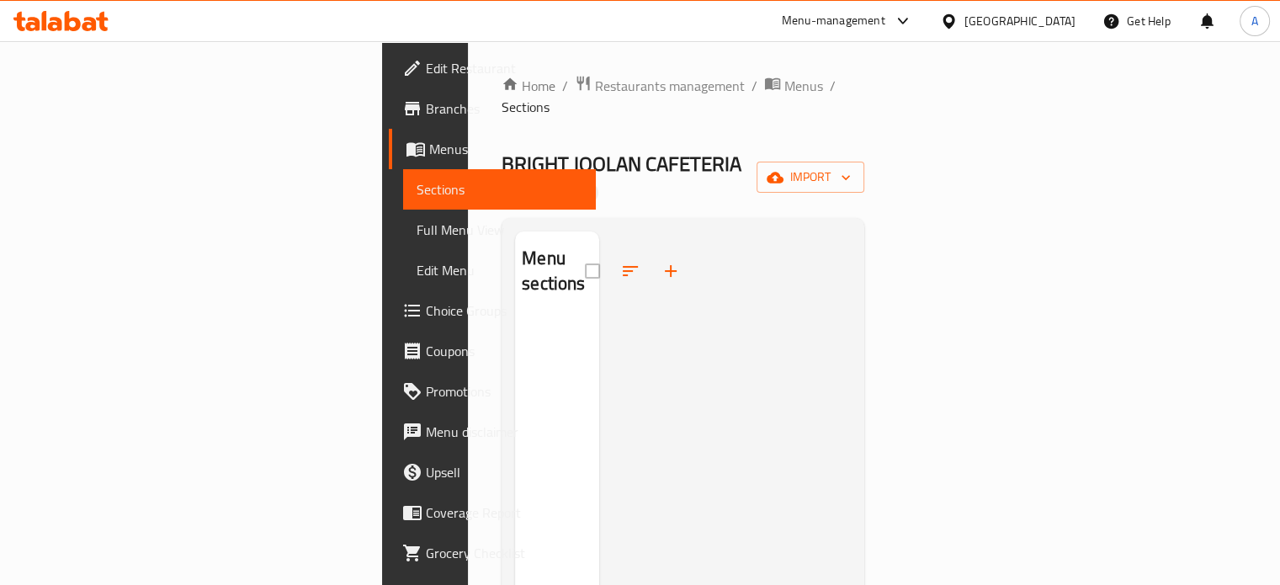
click at [429, 151] on span "Menus" at bounding box center [505, 149] width 153 height 20
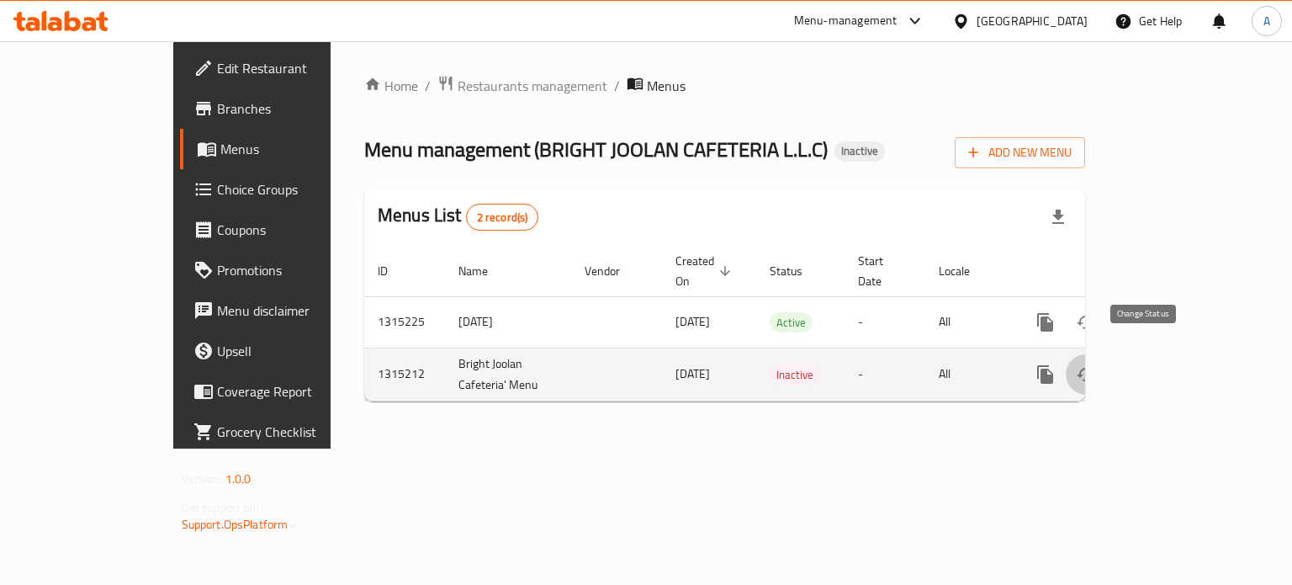
click at [1096, 364] on icon "enhanced table" at bounding box center [1086, 374] width 20 height 20
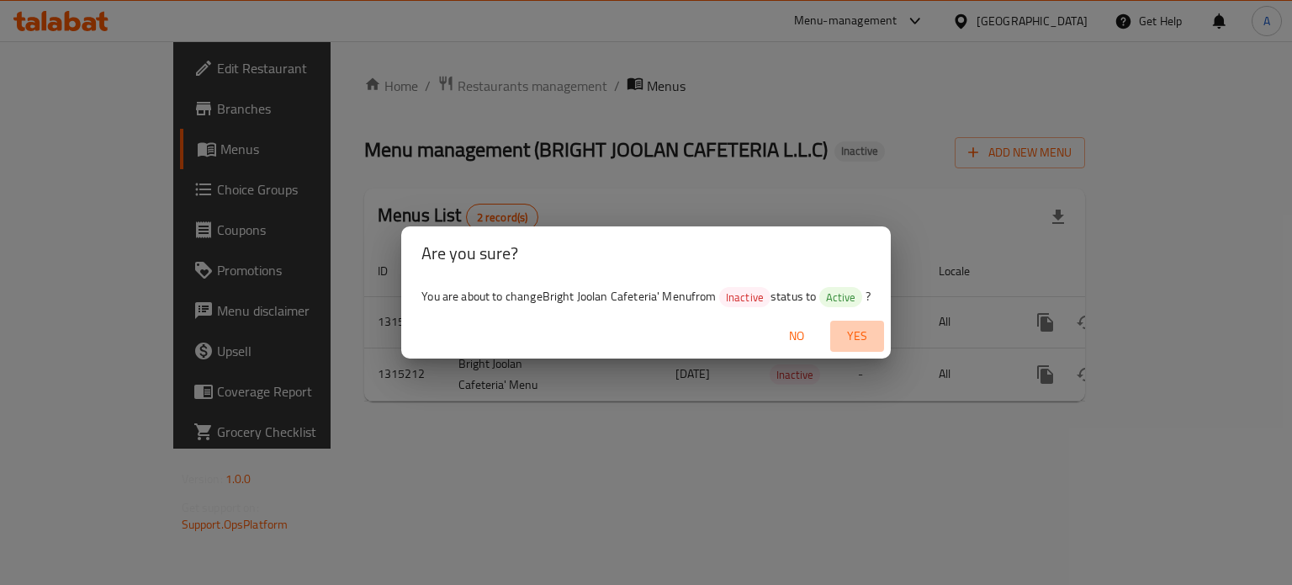
click at [865, 335] on span "Yes" at bounding box center [857, 336] width 40 height 21
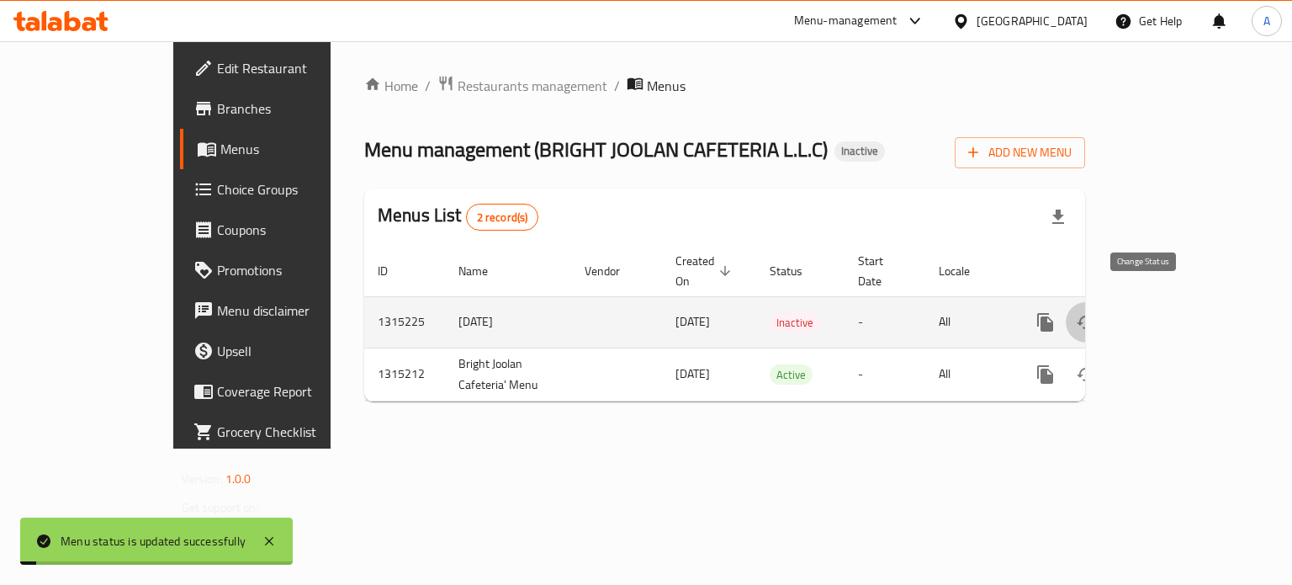
click at [1096, 312] on icon "enhanced table" at bounding box center [1086, 322] width 20 height 20
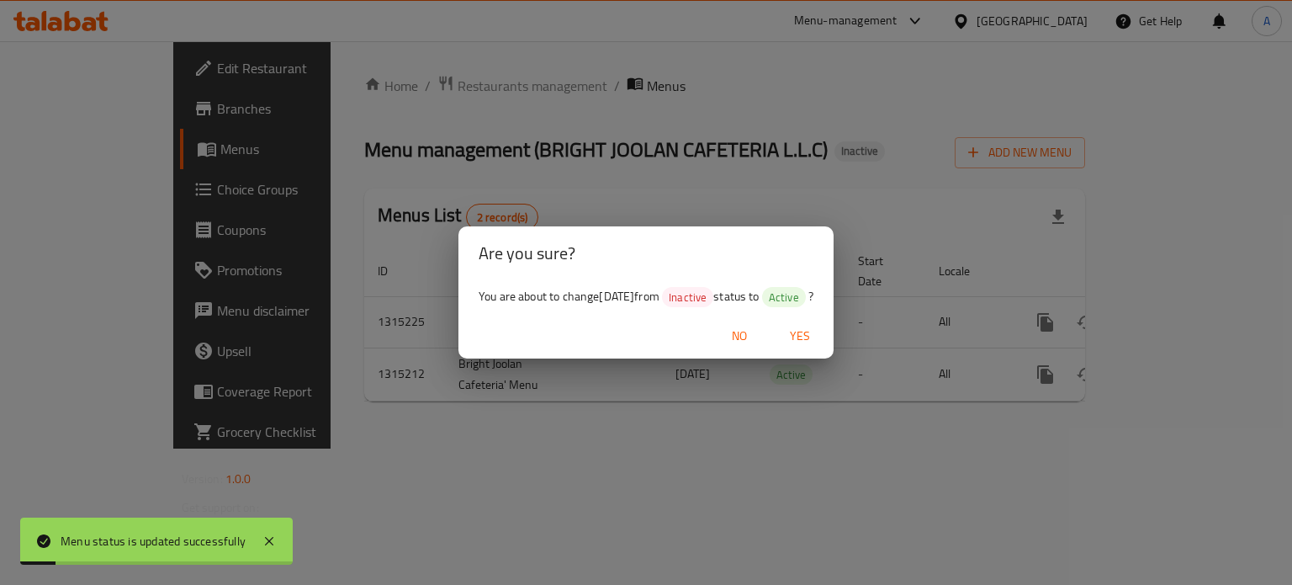
click at [872, 438] on div "Are you sure? You are about to change [DATE] from Inactive status to Active ? N…" at bounding box center [646, 292] width 1292 height 585
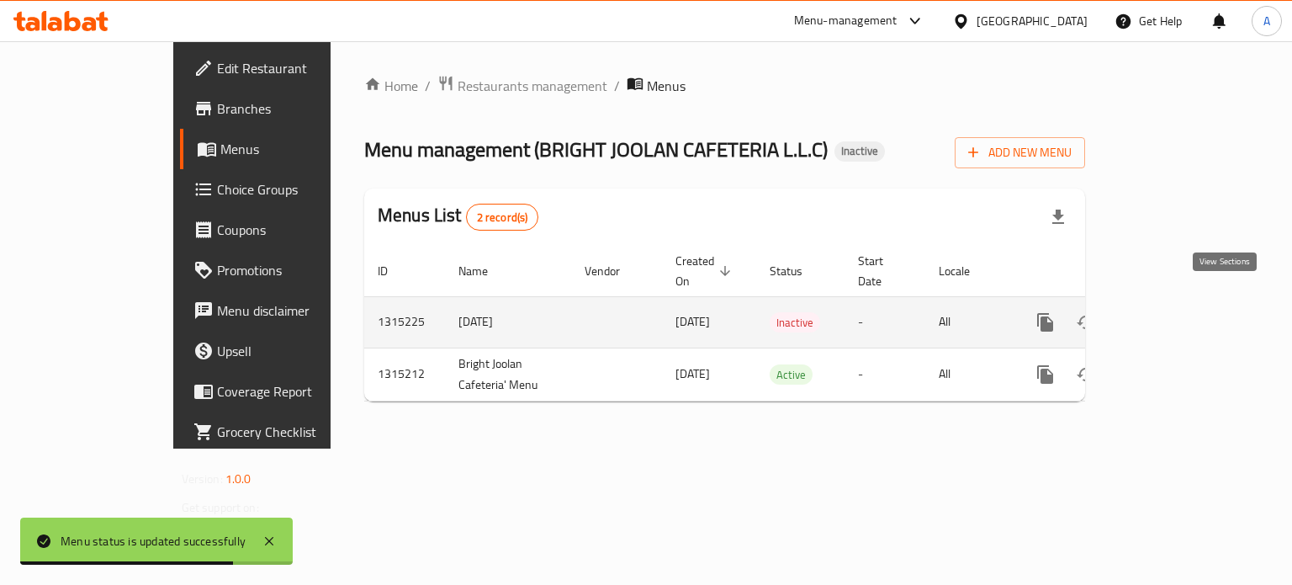
click at [1177, 312] on icon "enhanced table" at bounding box center [1167, 322] width 20 height 20
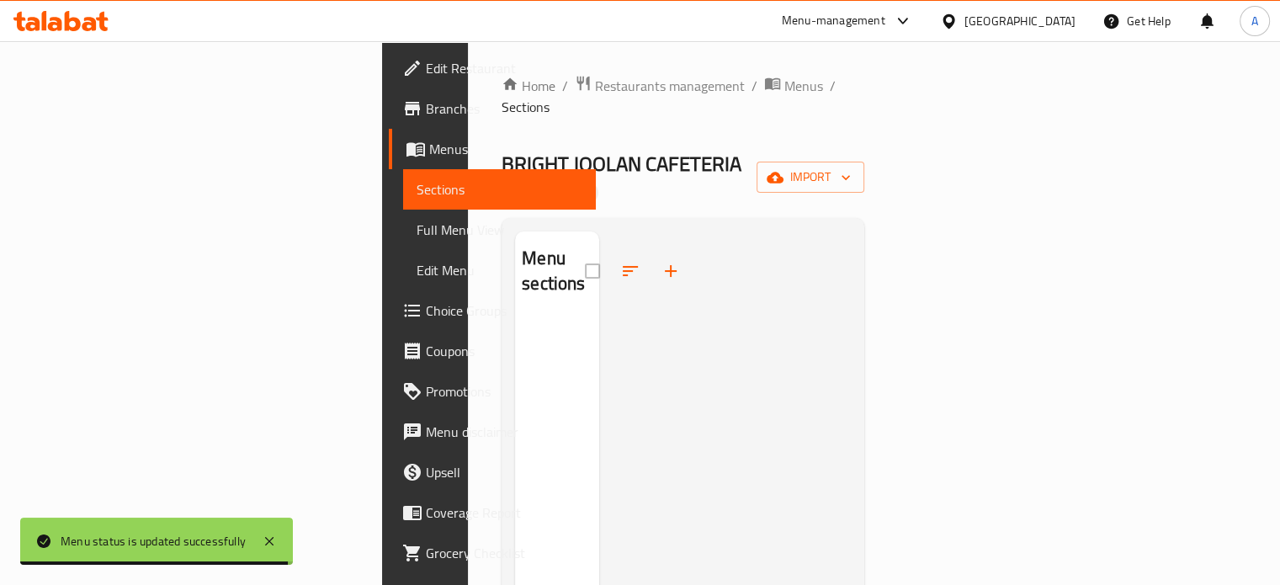
click at [429, 144] on span "Menus" at bounding box center [505, 149] width 153 height 20
